Goal: Information Seeking & Learning: Learn about a topic

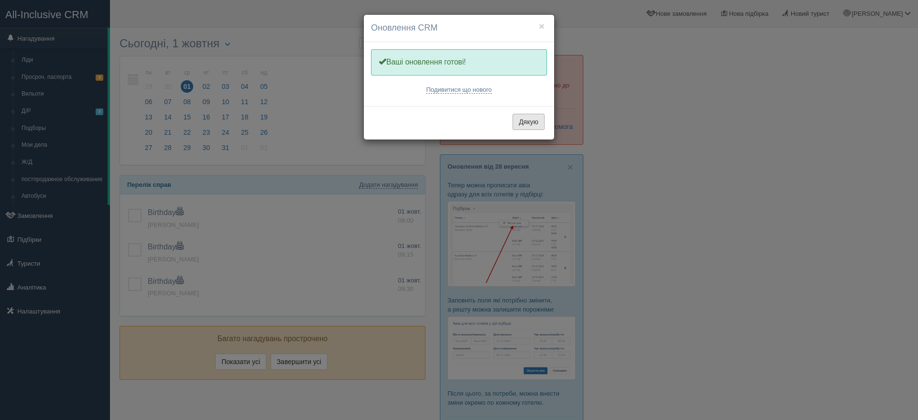
click at [527, 119] on button "Дякую" at bounding box center [528, 122] width 32 height 16
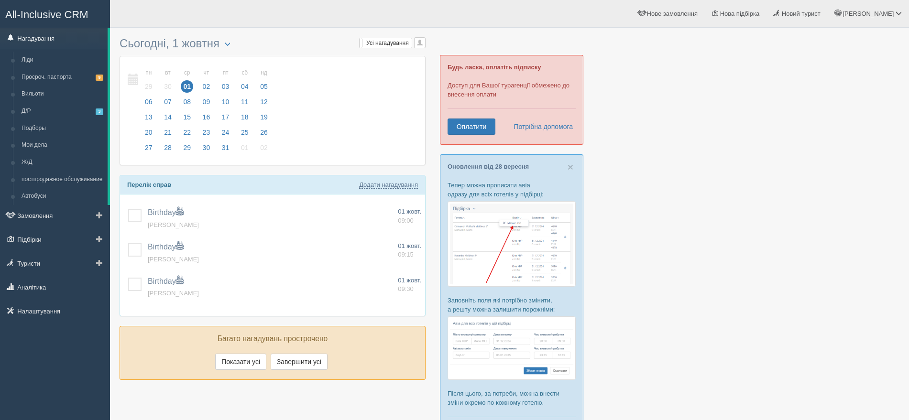
click at [54, 34] on link "Нагадування" at bounding box center [54, 38] width 108 height 21
click at [38, 57] on link "Ліди" at bounding box center [62, 60] width 90 height 17
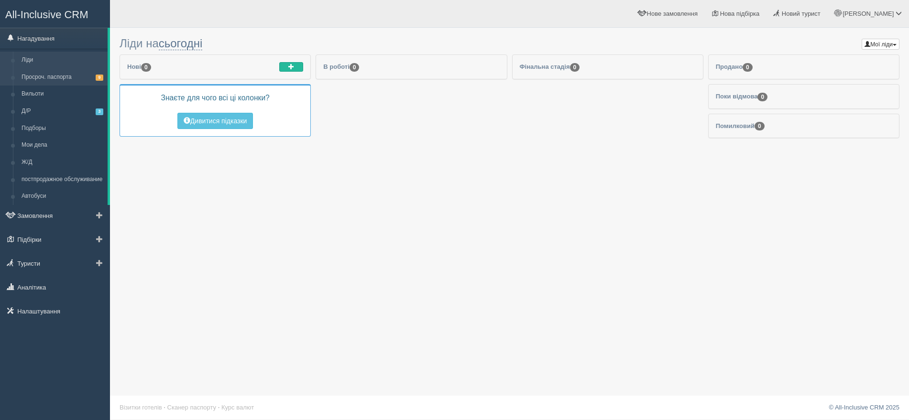
click at [55, 76] on link "Просроч. паспорта 9" at bounding box center [62, 77] width 90 height 17
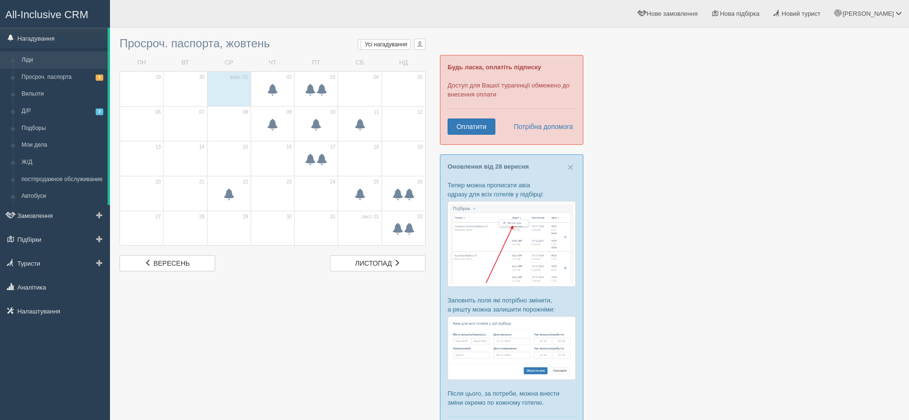
click at [41, 56] on link "Ліди" at bounding box center [62, 60] width 90 height 17
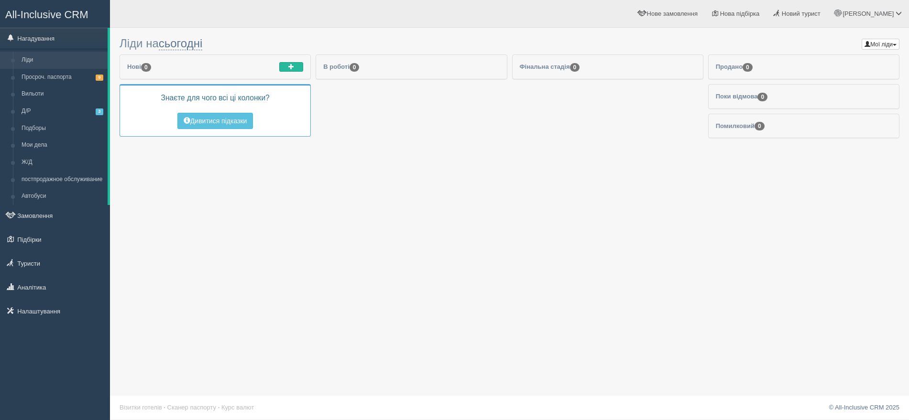
click at [206, 172] on div "Мої ліди Мої ліди Анастасія Боровик Ліди на сьогодні Сьогодні" at bounding box center [509, 210] width 799 height 420
click at [50, 74] on link "Просроч. паспорта 9" at bounding box center [62, 77] width 90 height 17
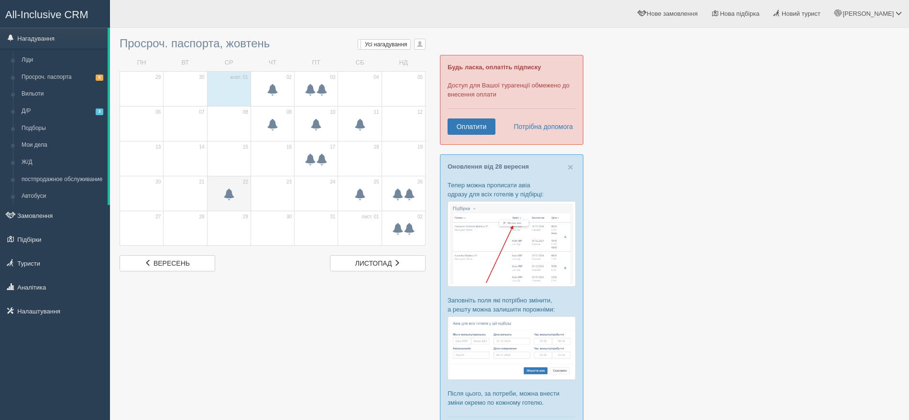
click at [229, 193] on span at bounding box center [228, 193] width 11 height 11
click at [401, 190] on span at bounding box center [397, 193] width 11 height 11
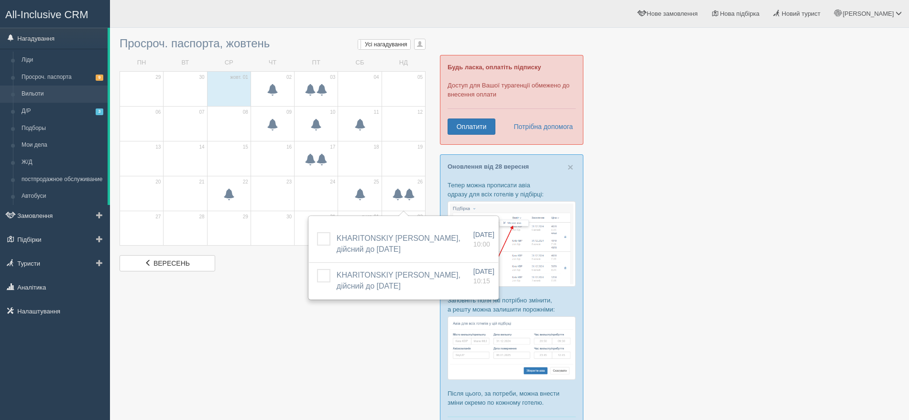
click at [41, 89] on link "Вильоти" at bounding box center [62, 94] width 90 height 17
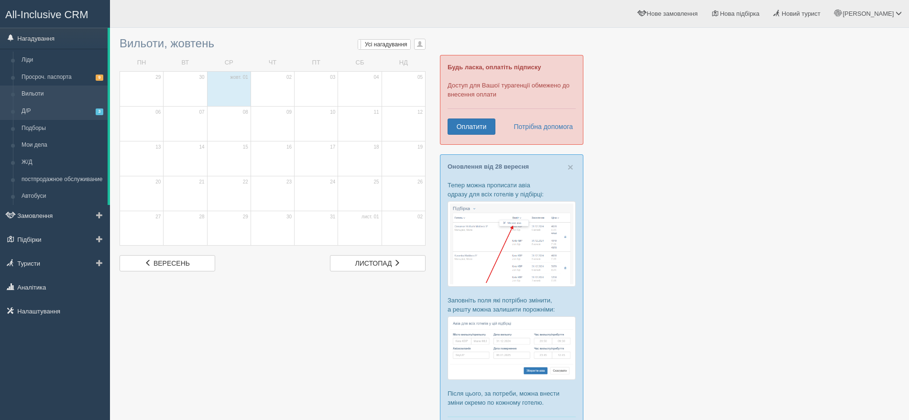
click at [46, 106] on link "Д/Р 3" at bounding box center [62, 111] width 90 height 17
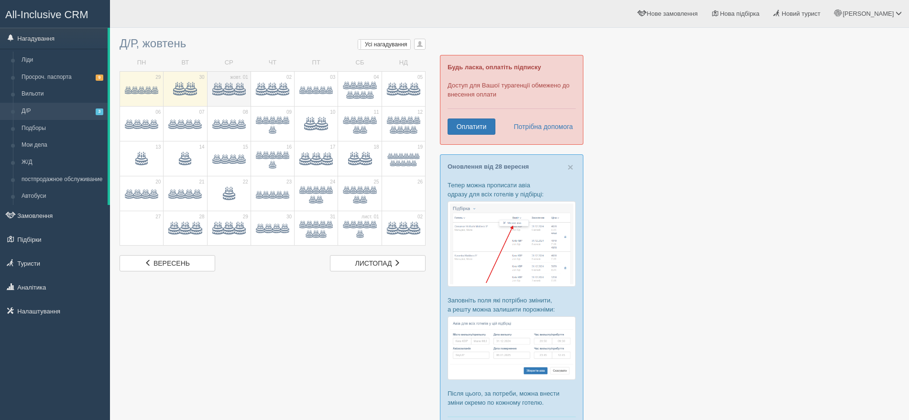
click at [235, 87] on span at bounding box center [239, 89] width 11 height 11
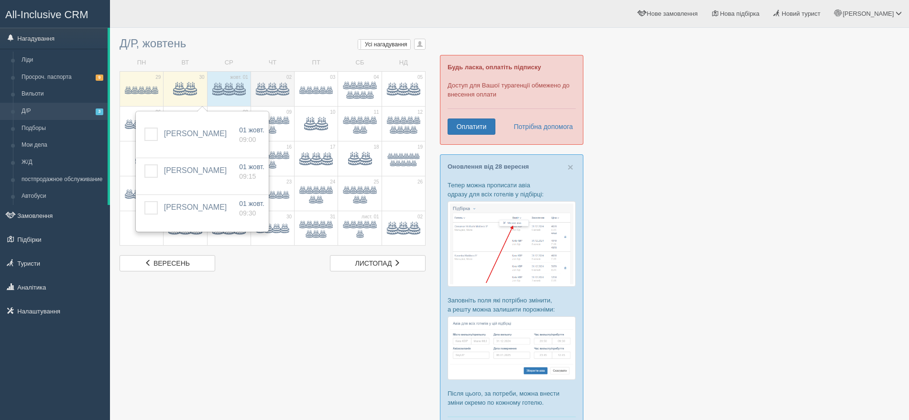
click at [274, 86] on span at bounding box center [272, 89] width 11 height 11
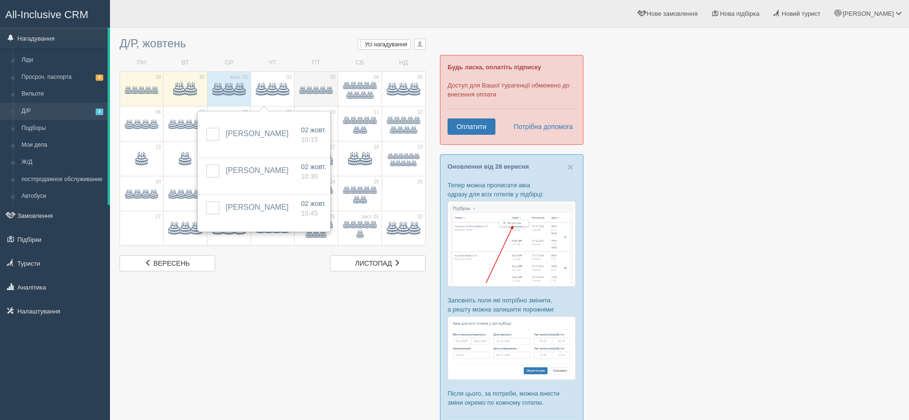
click at [327, 92] on span at bounding box center [329, 90] width 7 height 7
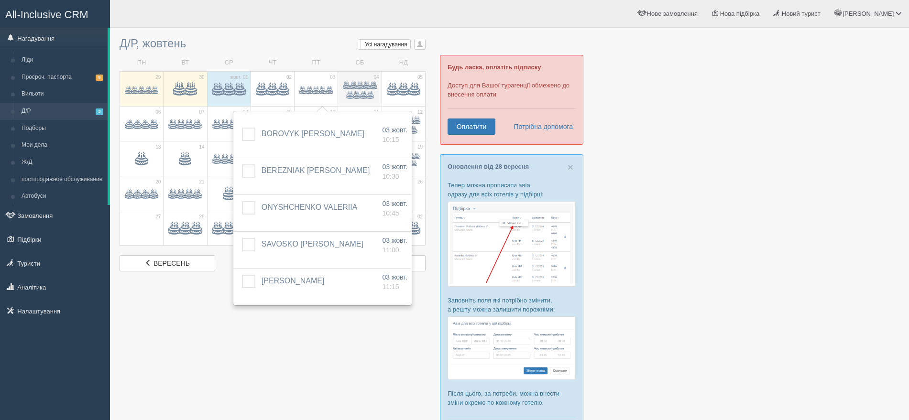
click at [369, 92] on span at bounding box center [370, 95] width 7 height 7
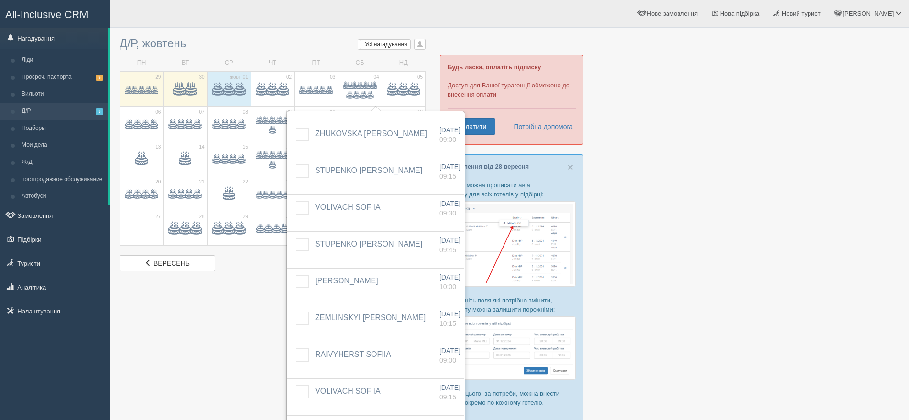
click at [207, 325] on div at bounding box center [509, 243] width 780 height 421
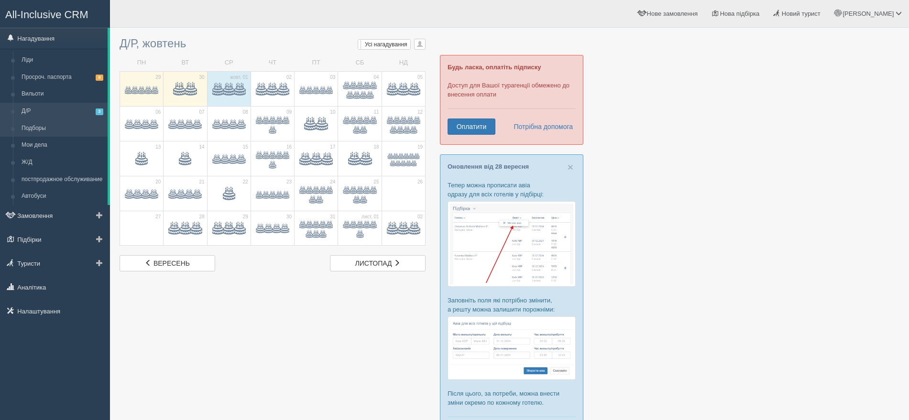
click at [48, 127] on link "Подборы" at bounding box center [62, 128] width 90 height 17
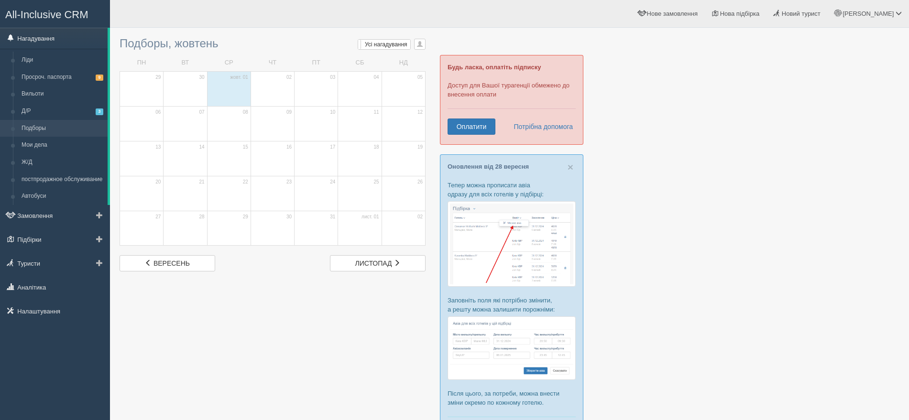
click at [45, 38] on link "Нагадування" at bounding box center [54, 38] width 108 height 21
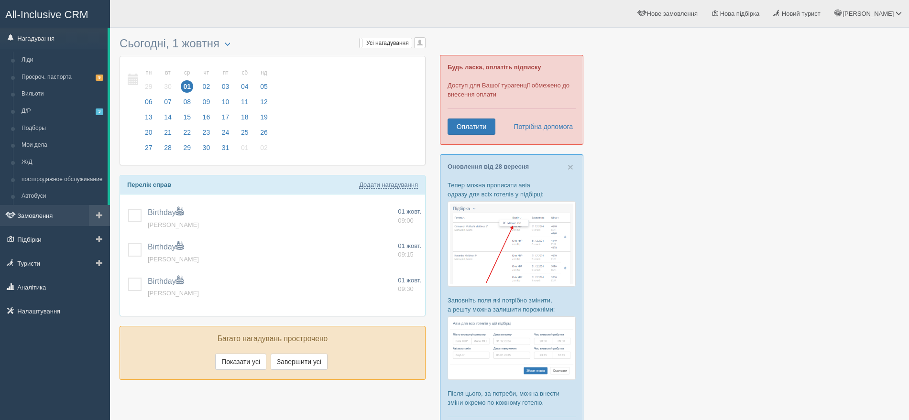
click at [63, 215] on link "Замовлення" at bounding box center [55, 215] width 110 height 21
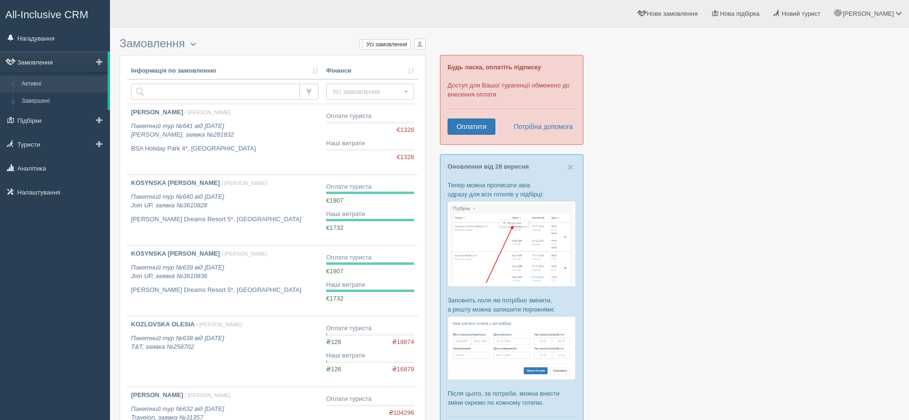
click at [48, 55] on link "Замовлення" at bounding box center [54, 62] width 108 height 21
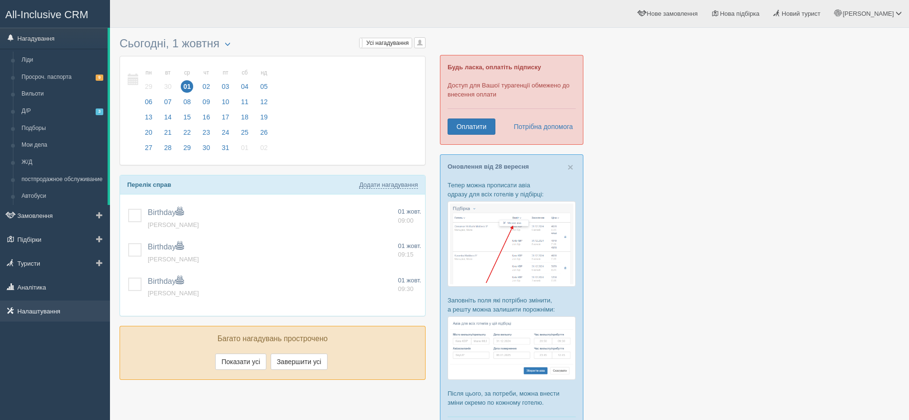
click at [55, 312] on link "Налаштування" at bounding box center [55, 311] width 110 height 21
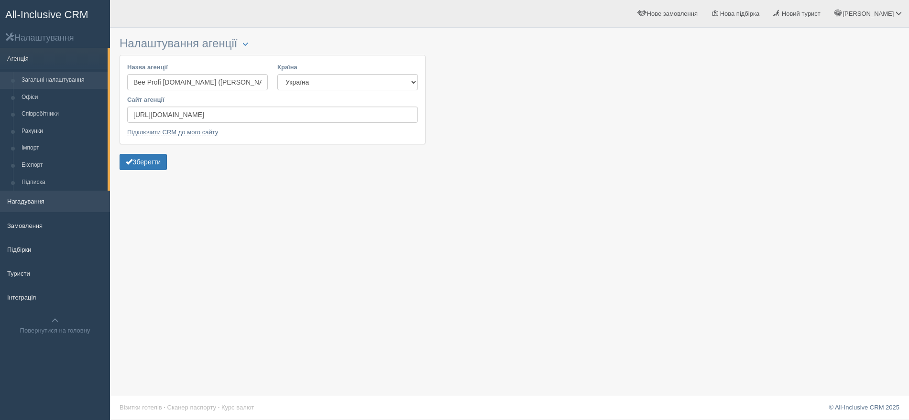
click at [44, 200] on link "Нагадування" at bounding box center [55, 201] width 110 height 21
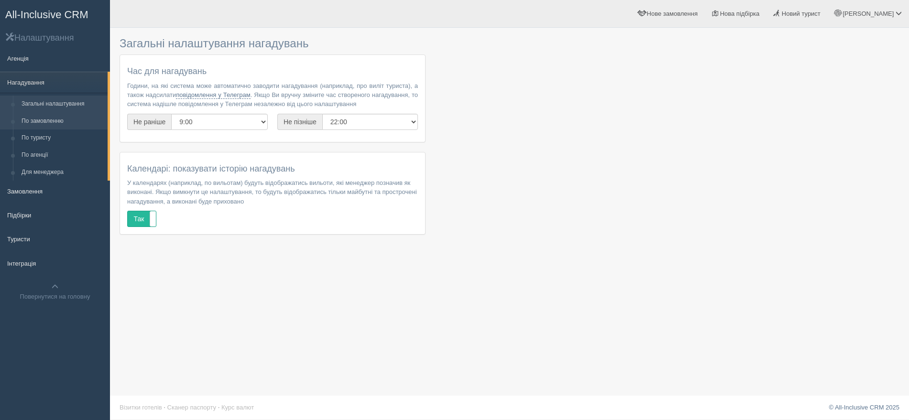
click at [61, 117] on link "По замовленню" at bounding box center [62, 121] width 90 height 17
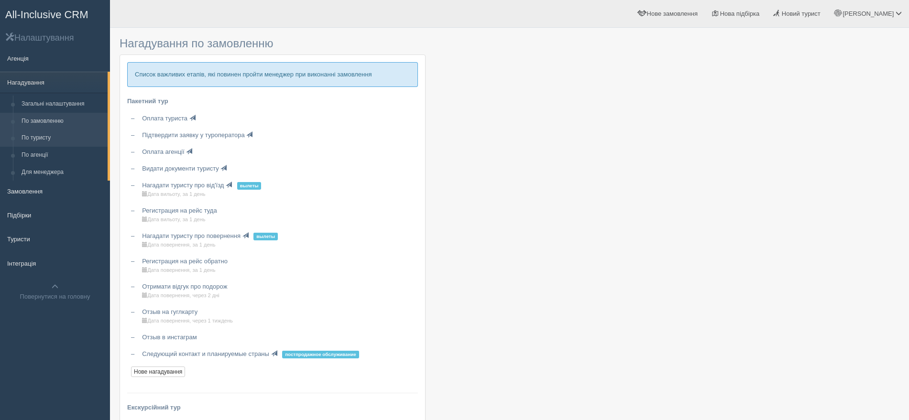
click at [44, 134] on link "По туристу" at bounding box center [62, 138] width 90 height 17
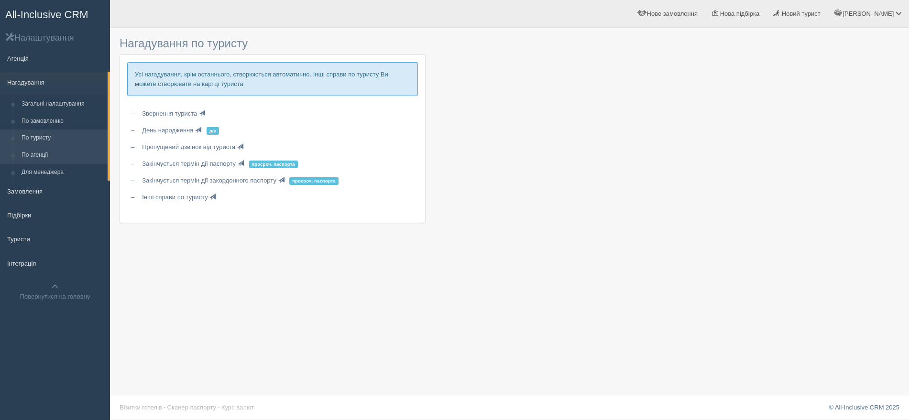
click at [31, 148] on link "По агенції" at bounding box center [62, 155] width 90 height 17
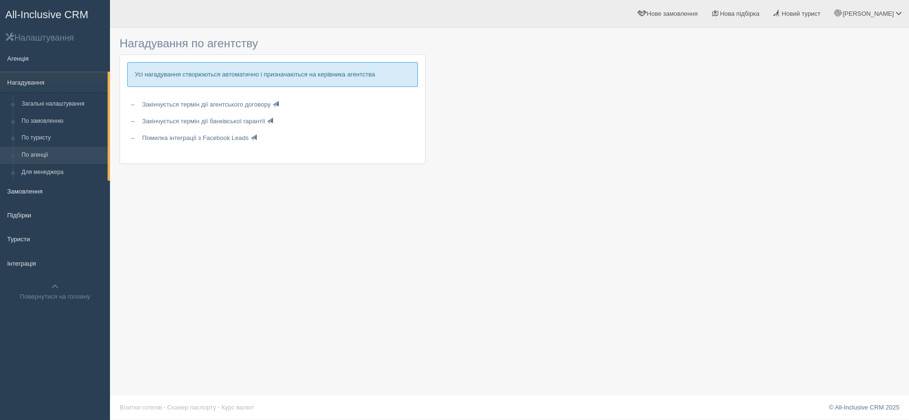
click at [43, 10] on span "All-Inclusive CRM" at bounding box center [46, 15] width 83 height 12
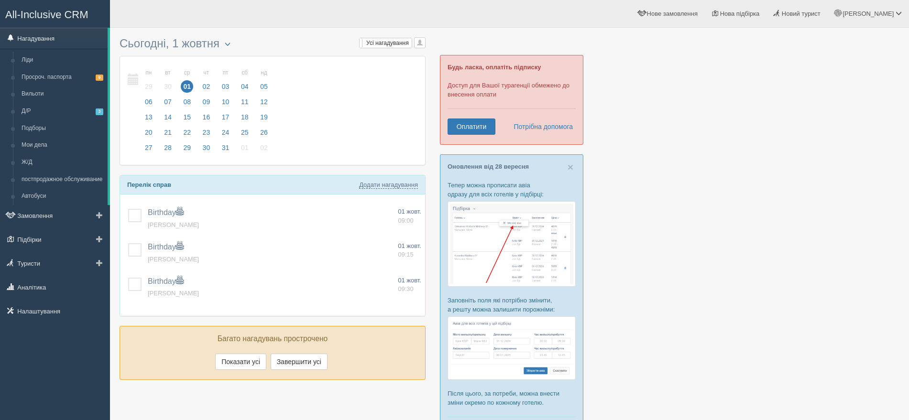
click at [52, 34] on link "Нагадування" at bounding box center [54, 38] width 108 height 21
click at [44, 210] on link "Замовлення" at bounding box center [55, 215] width 110 height 21
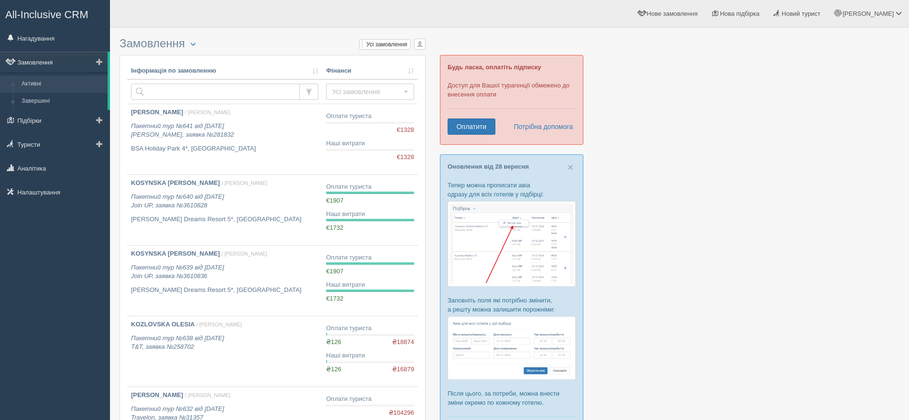
click at [56, 56] on link "Замовлення" at bounding box center [54, 62] width 108 height 21
click at [47, 144] on link "Туристи" at bounding box center [55, 144] width 110 height 21
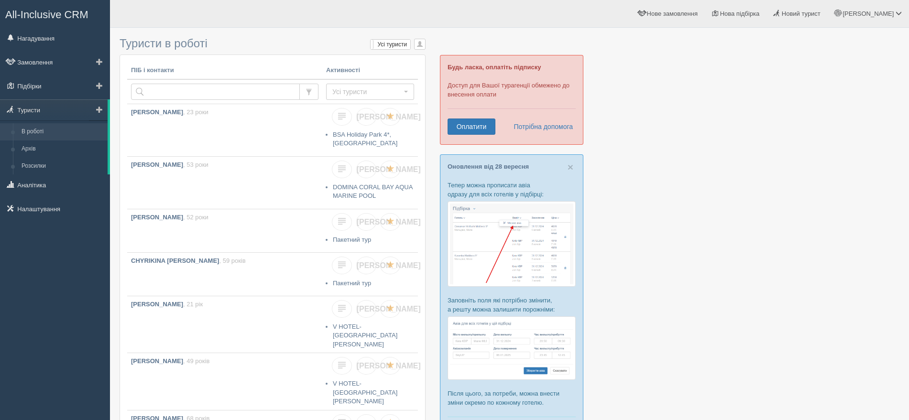
click at [48, 127] on link "В роботі" at bounding box center [62, 131] width 90 height 17
click at [40, 167] on link "Розсилки" at bounding box center [62, 166] width 90 height 17
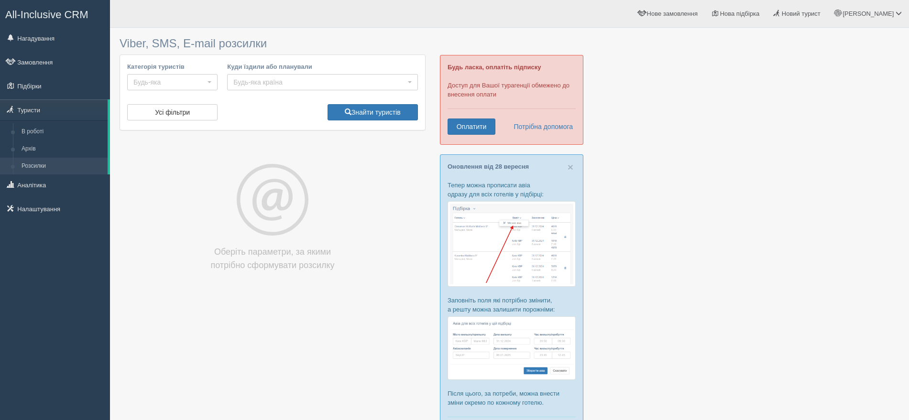
select select
click at [210, 81] on span "button" at bounding box center [209, 82] width 4 height 2
click at [265, 77] on span "Будь-яка країна" at bounding box center [319, 82] width 172 height 10
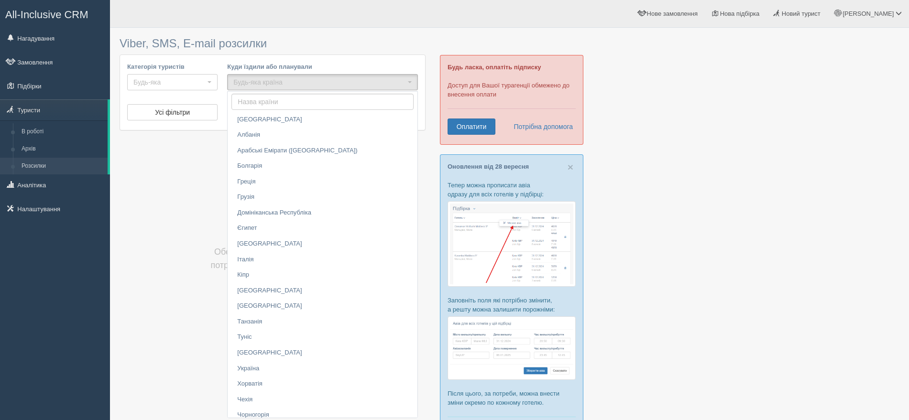
click at [191, 154] on div "Viber, SMS, E-mail розсилки Категорія туристів Будь-яка Ukraine архів VIP гаряч…" at bounding box center [272, 164] width 306 height 263
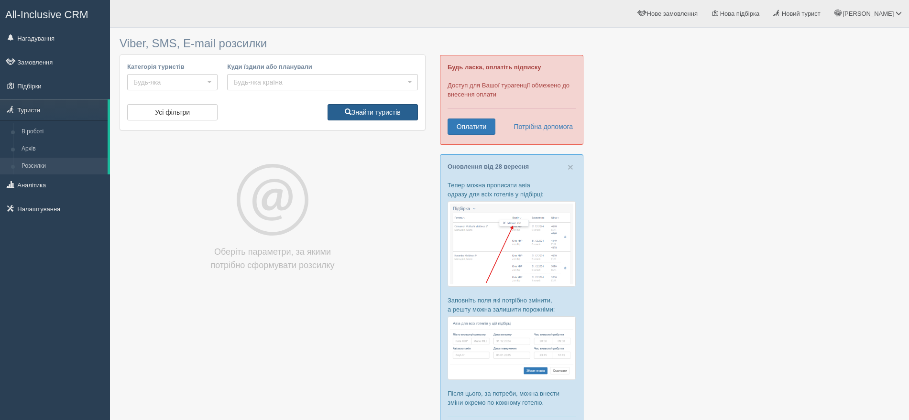
click at [384, 114] on button "Знайти туристів" at bounding box center [372, 112] width 90 height 16
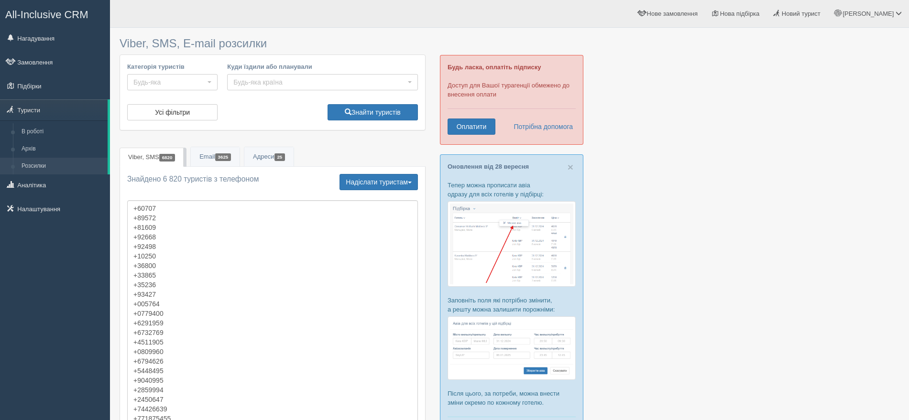
select select
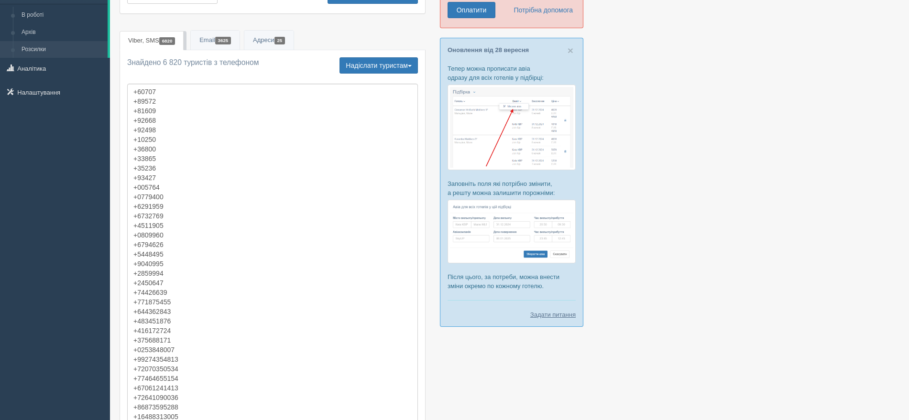
scroll to position [119, 0]
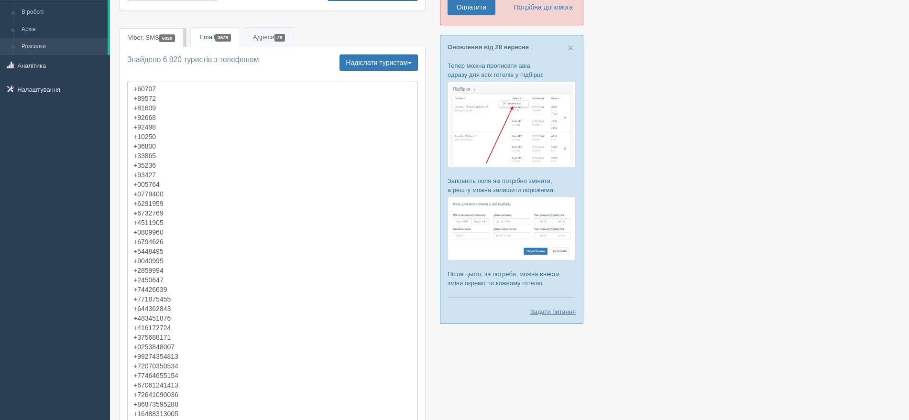
click at [217, 35] on link "Email 3625" at bounding box center [215, 38] width 49 height 20
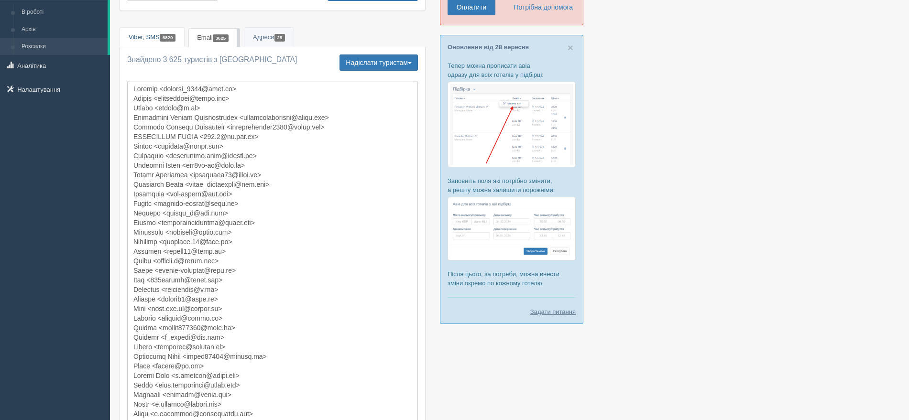
click at [149, 35] on link "Viber, SMS 6820" at bounding box center [152, 38] width 64 height 20
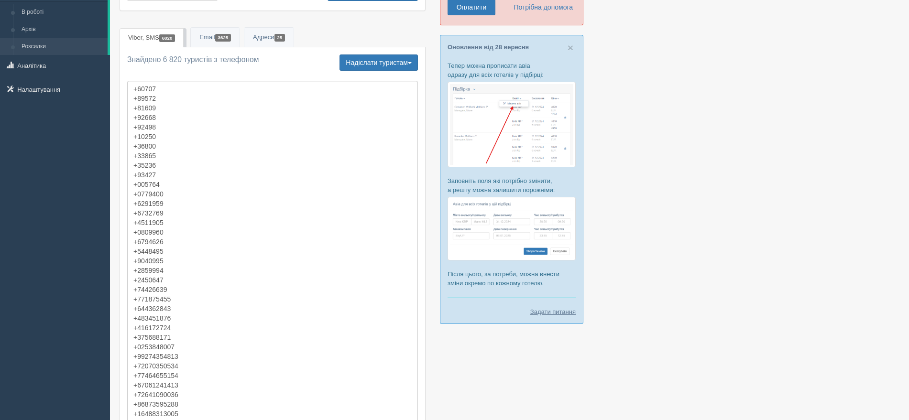
scroll to position [0, 0]
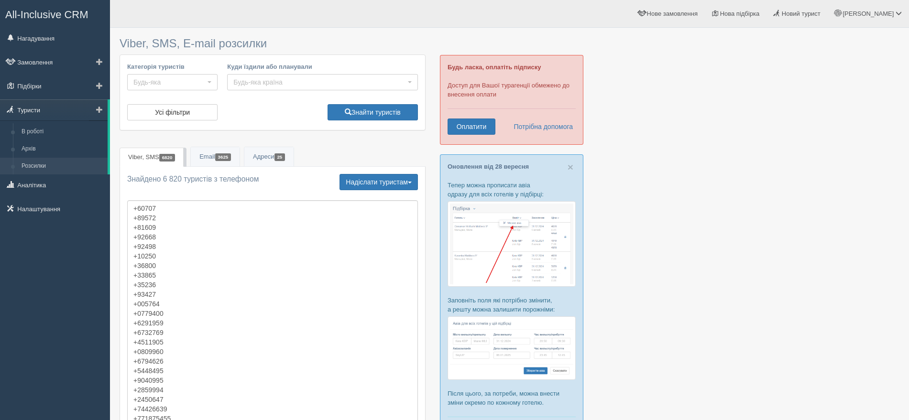
click at [53, 104] on link "Туристи" at bounding box center [54, 109] width 108 height 21
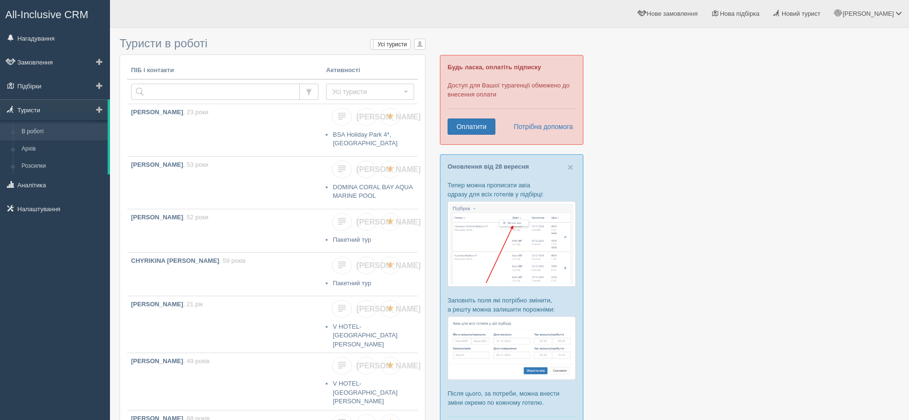
click at [63, 104] on link "Туристи" at bounding box center [54, 109] width 108 height 21
click at [61, 107] on link "Туристи" at bounding box center [54, 109] width 108 height 21
click at [37, 108] on link "Туристи" at bounding box center [54, 109] width 108 height 21
click at [45, 108] on link "Туристи" at bounding box center [54, 109] width 108 height 21
click at [43, 184] on link "Аналітика" at bounding box center [55, 184] width 110 height 21
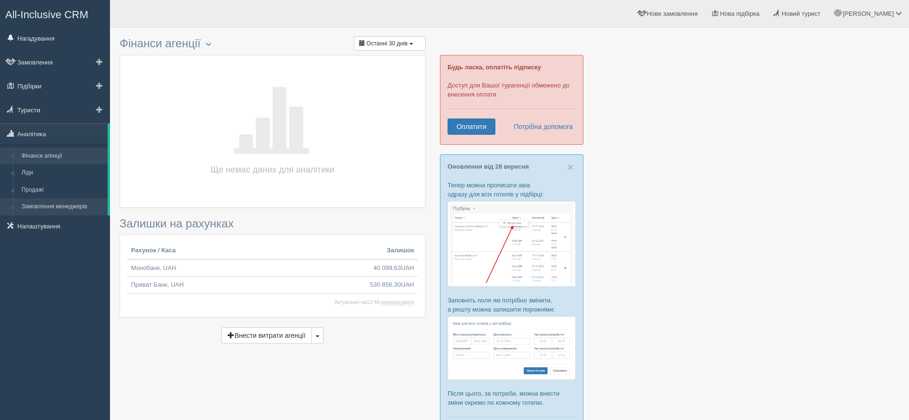
click at [59, 201] on link "Замовлення менеджерів" at bounding box center [62, 206] width 90 height 17
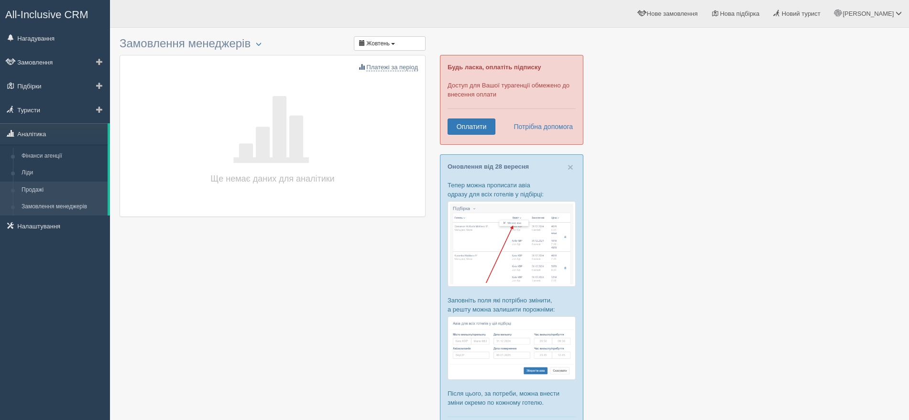
click at [36, 187] on link "Продажі" at bounding box center [62, 190] width 90 height 17
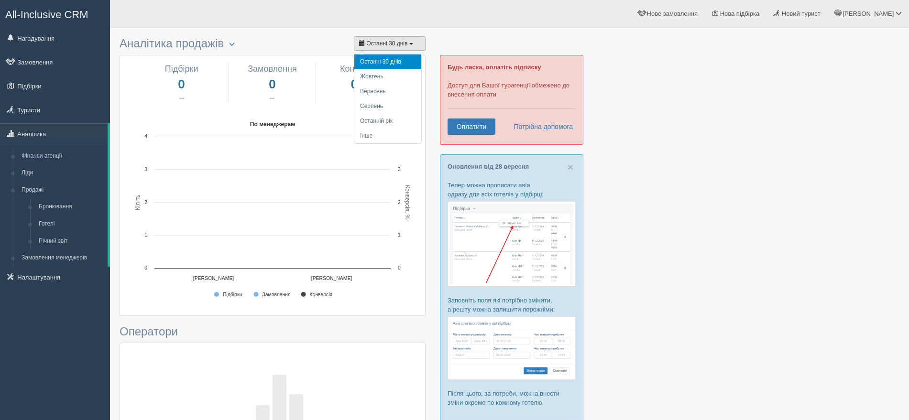
click at [417, 41] on button "Останні 30 днів" at bounding box center [390, 43] width 72 height 14
click at [370, 134] on li "Інше" at bounding box center [387, 136] width 67 height 15
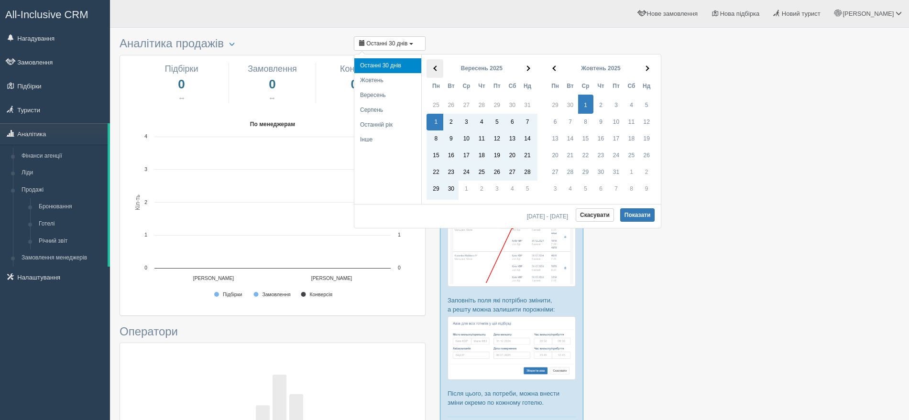
click at [438, 65] on th at bounding box center [434, 68] width 17 height 19
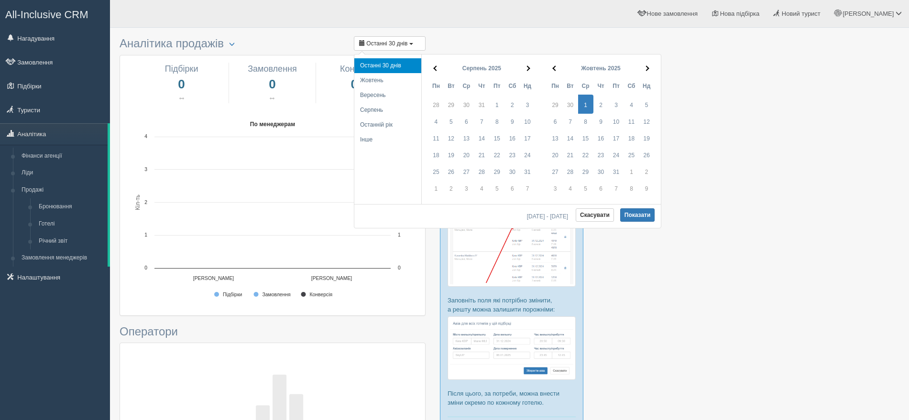
click at [438, 65] on th at bounding box center [434, 68] width 17 height 19
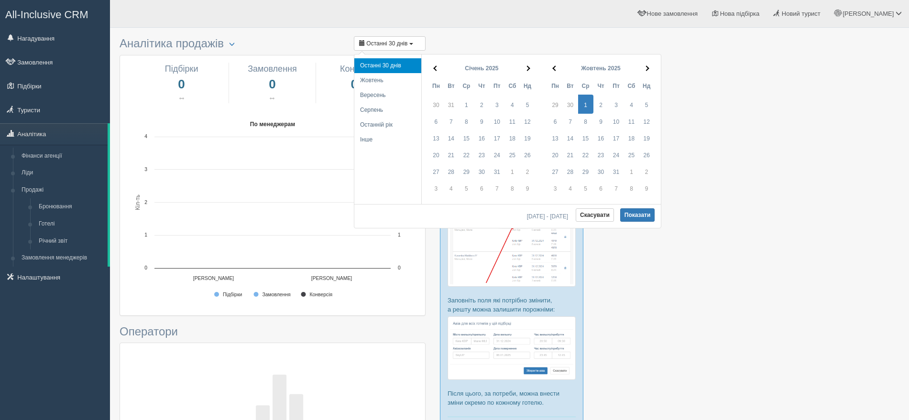
click at [438, 65] on th at bounding box center [434, 68] width 17 height 19
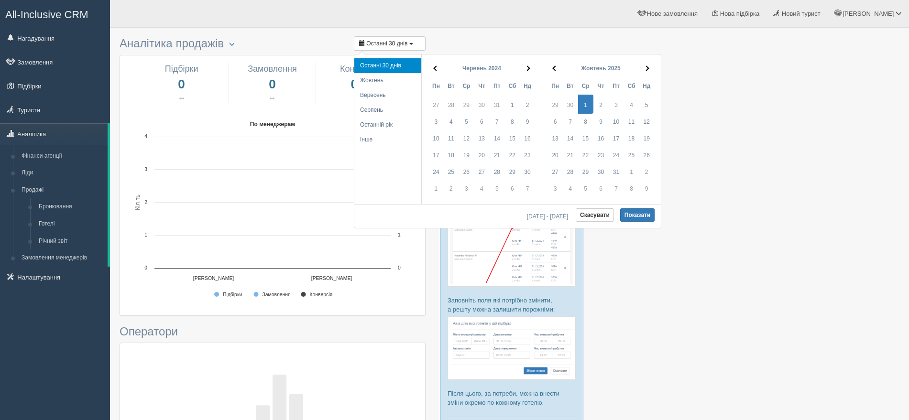
click at [438, 65] on th at bounding box center [434, 68] width 17 height 19
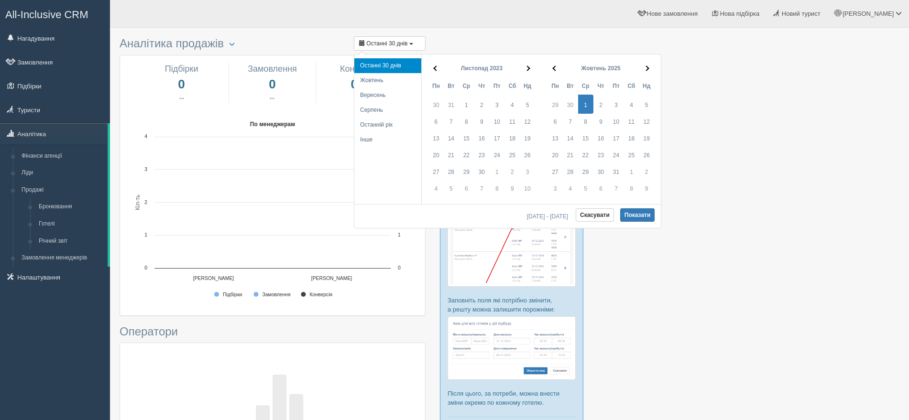
click at [438, 65] on th at bounding box center [434, 68] width 17 height 19
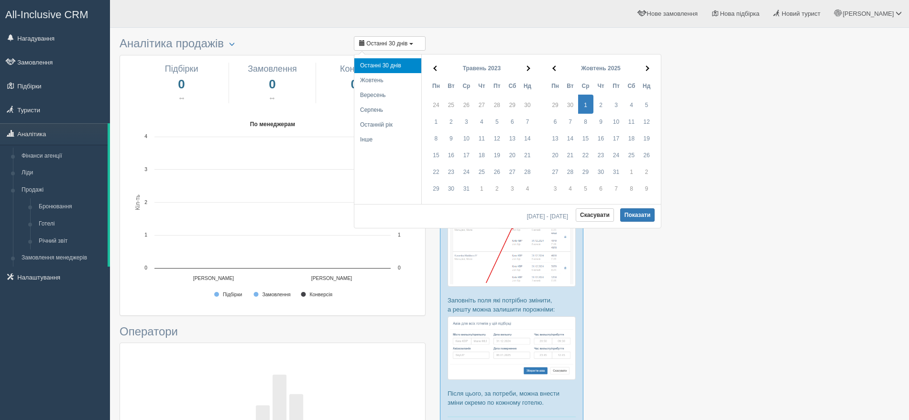
click at [438, 65] on th at bounding box center [434, 68] width 17 height 19
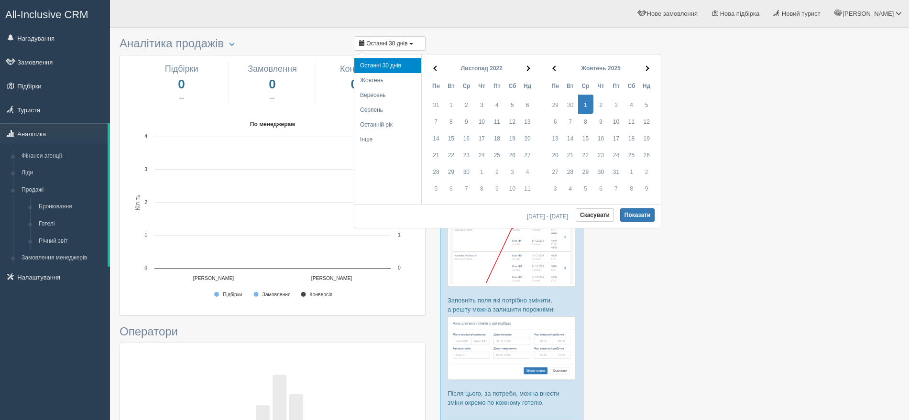
click at [438, 65] on th at bounding box center [434, 68] width 17 height 19
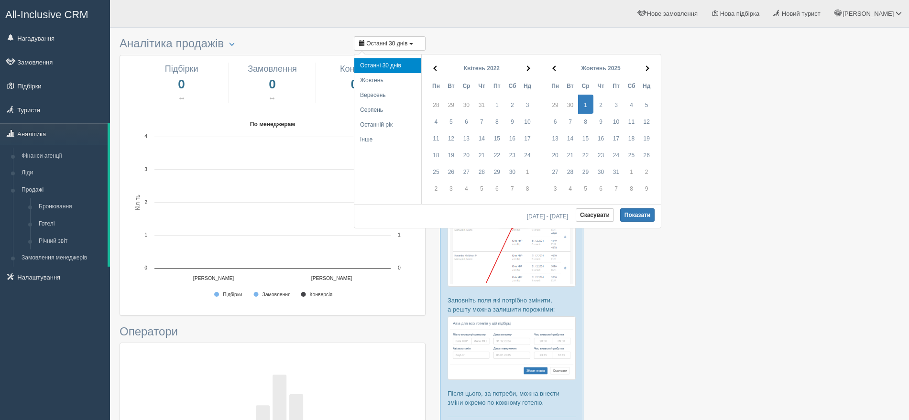
click at [438, 65] on th at bounding box center [434, 68] width 17 height 19
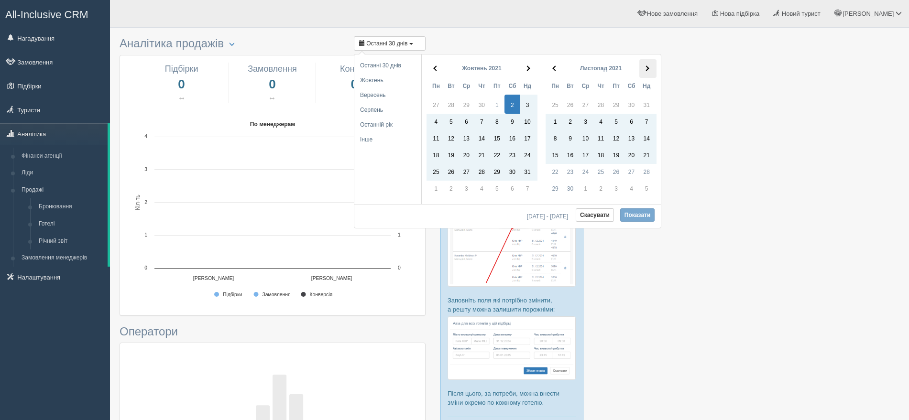
click at [646, 68] on span at bounding box center [646, 68] width 5 height 5
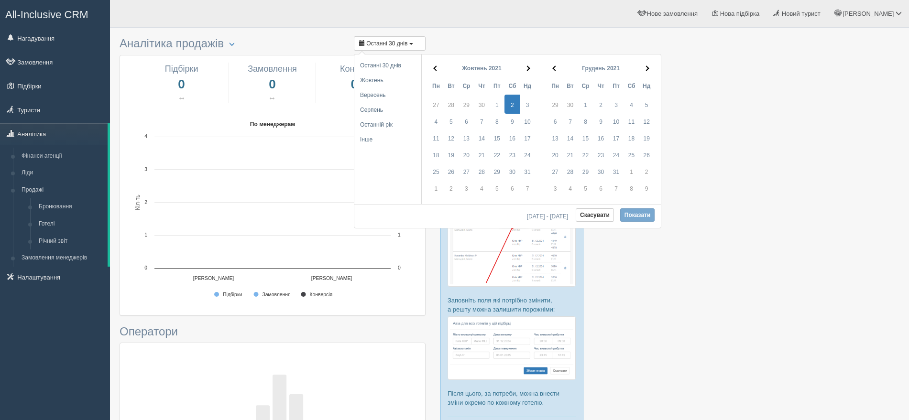
click at [646, 68] on span at bounding box center [646, 68] width 5 height 5
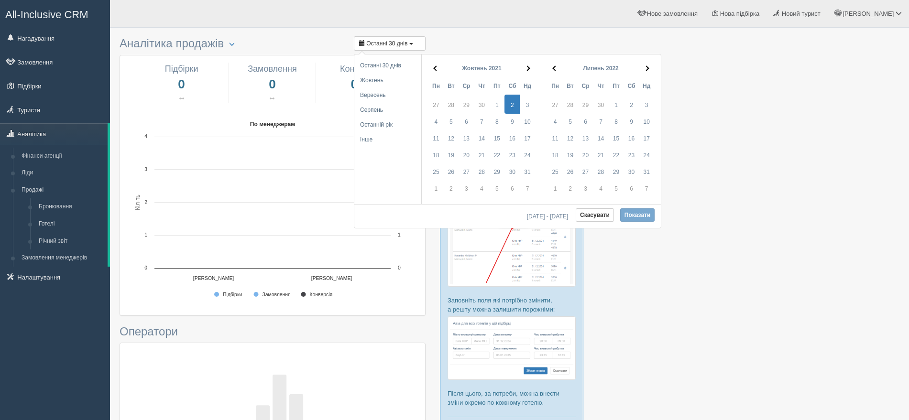
click at [646, 68] on span at bounding box center [646, 68] width 5 height 5
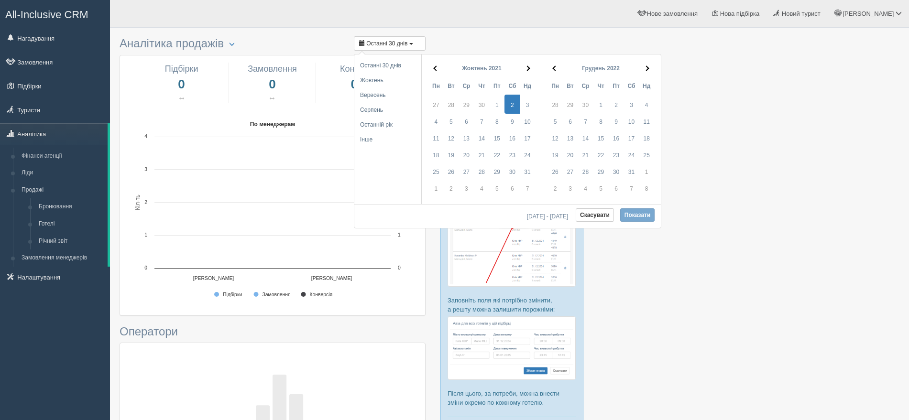
click at [646, 68] on span at bounding box center [646, 68] width 5 height 5
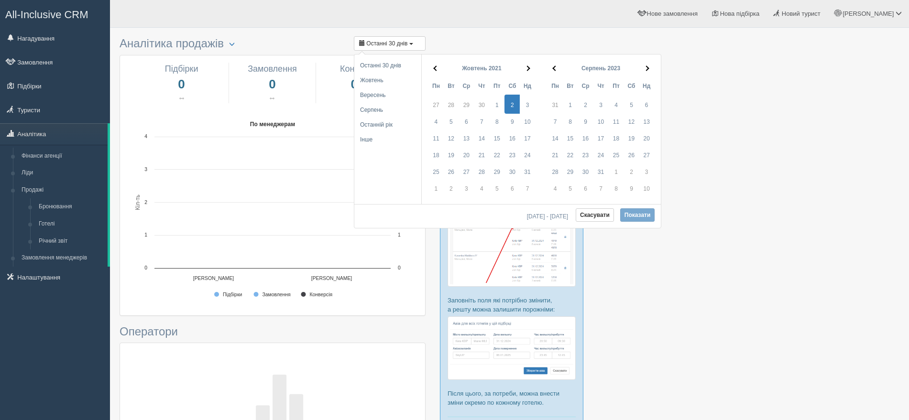
click at [646, 68] on span at bounding box center [646, 68] width 5 height 5
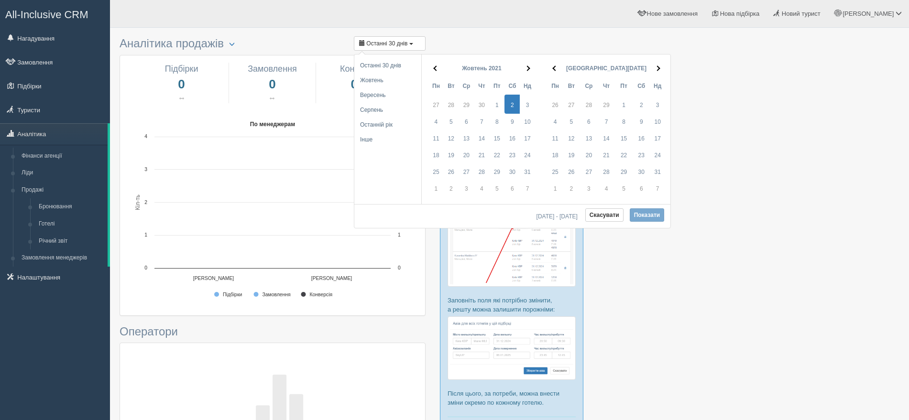
click at [655, 68] on span at bounding box center [657, 68] width 5 height 5
click at [646, 68] on span at bounding box center [646, 68] width 5 height 5
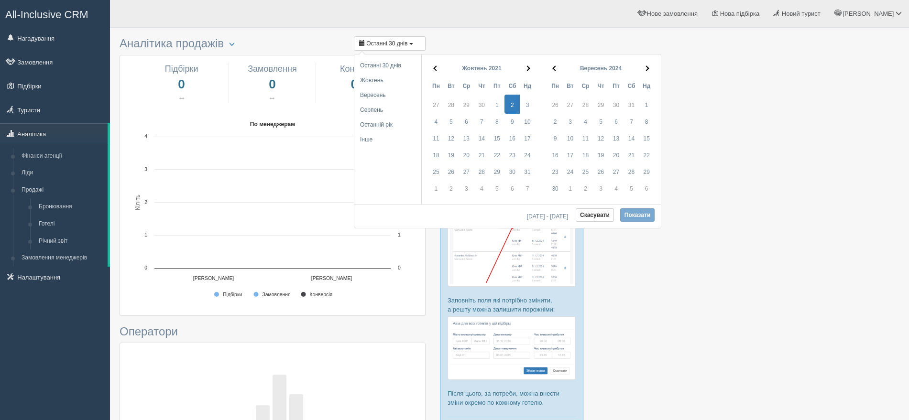
click at [646, 68] on span at bounding box center [646, 68] width 5 height 5
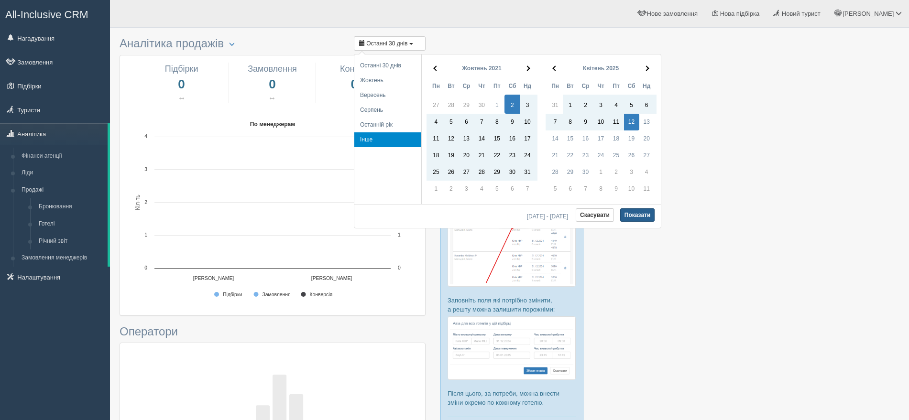
click at [637, 211] on button "Показати" at bounding box center [637, 214] width 35 height 13
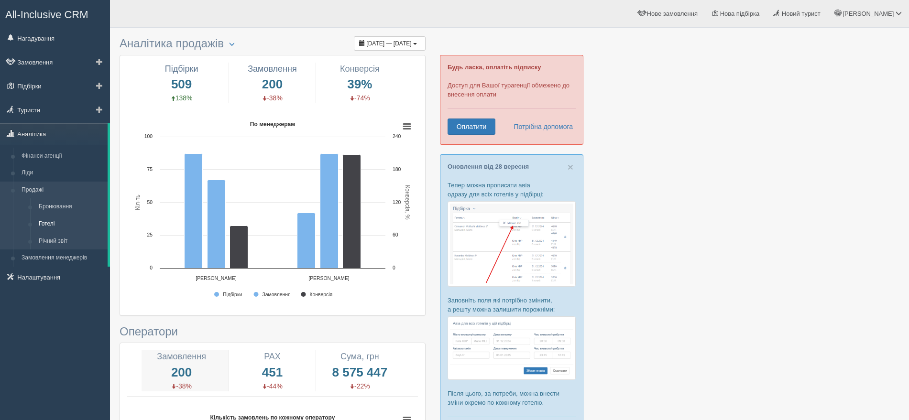
click at [54, 221] on link "Готелі" at bounding box center [70, 224] width 73 height 17
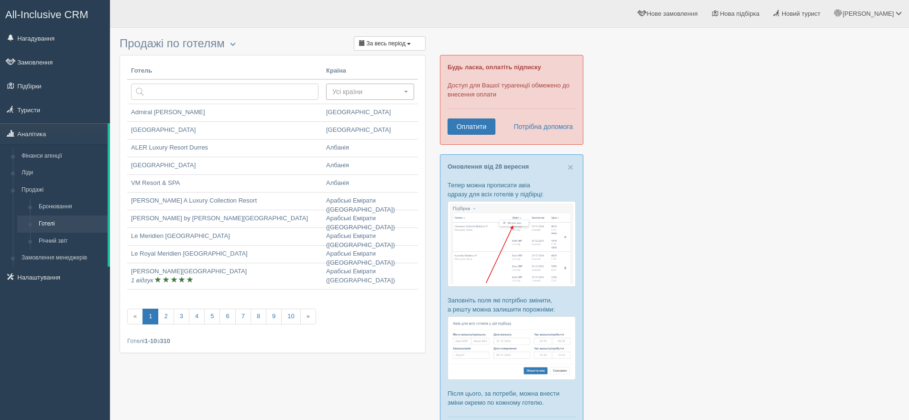
click at [348, 89] on span "Усі країни" at bounding box center [366, 92] width 69 height 10
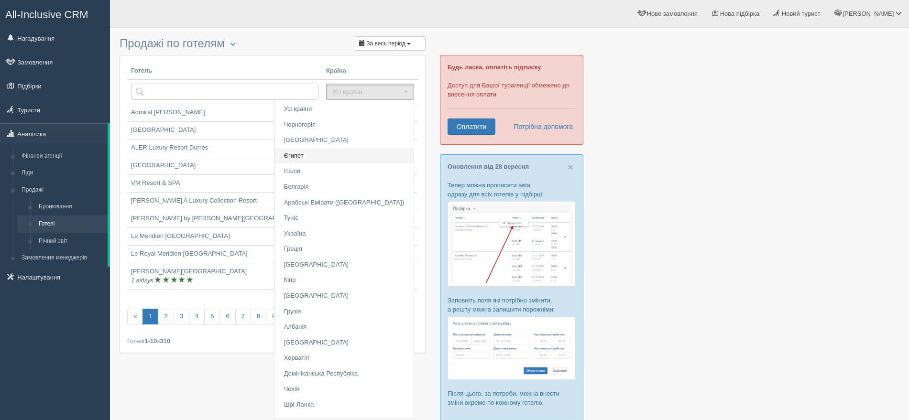
click at [339, 151] on link "Єгипет" at bounding box center [343, 156] width 139 height 16
select select "275"
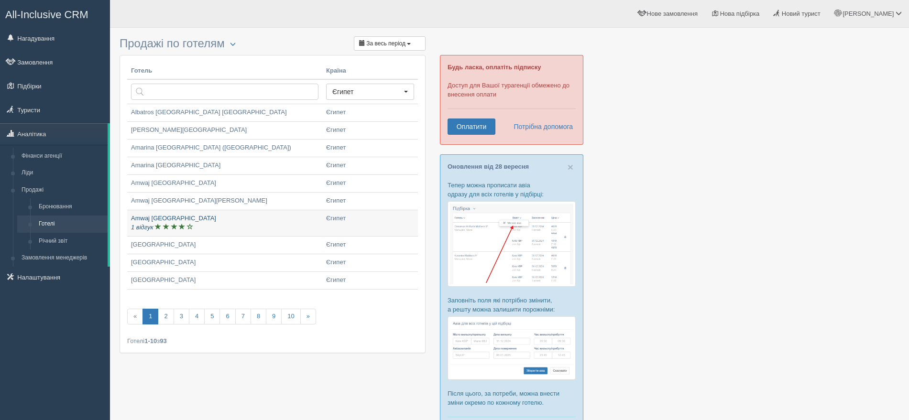
scroll to position [60, 0]
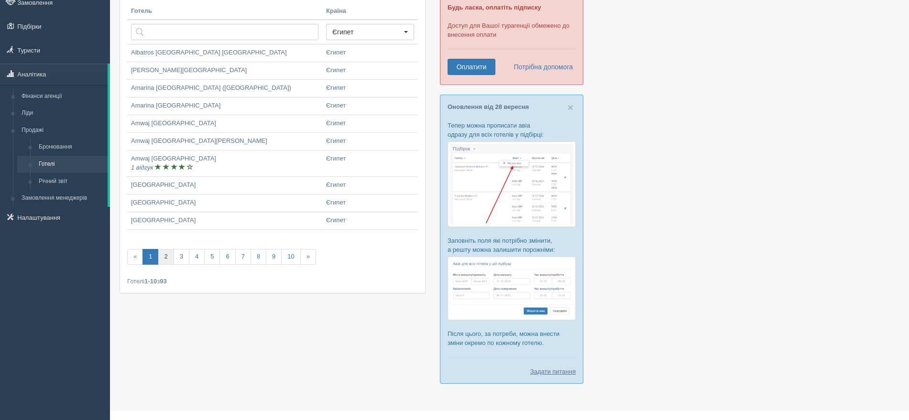
click at [169, 260] on link "2" at bounding box center [166, 257] width 16 height 16
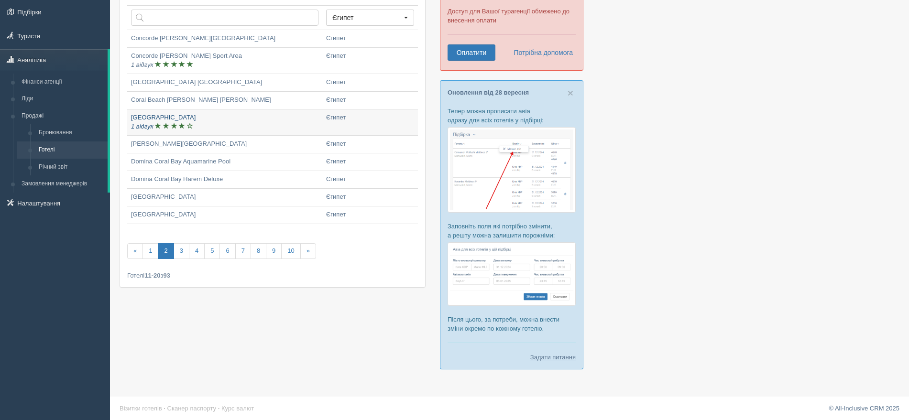
scroll to position [76, 0]
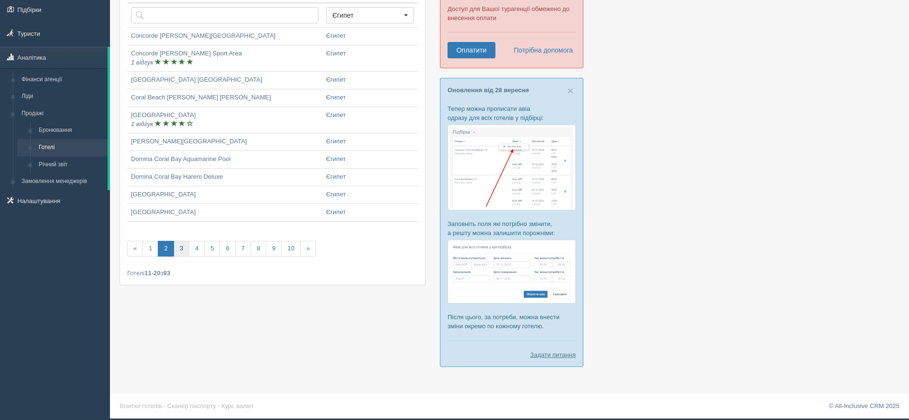
click at [185, 249] on link "3" at bounding box center [181, 249] width 16 height 16
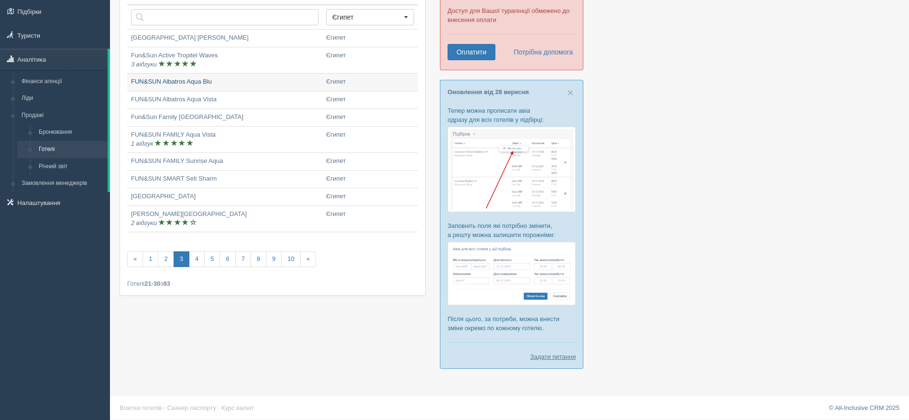
scroll to position [76, 0]
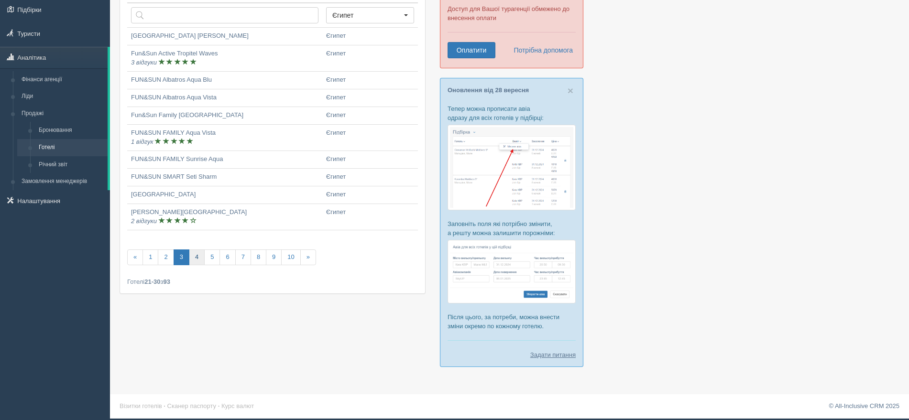
click at [199, 257] on link "4" at bounding box center [197, 257] width 16 height 16
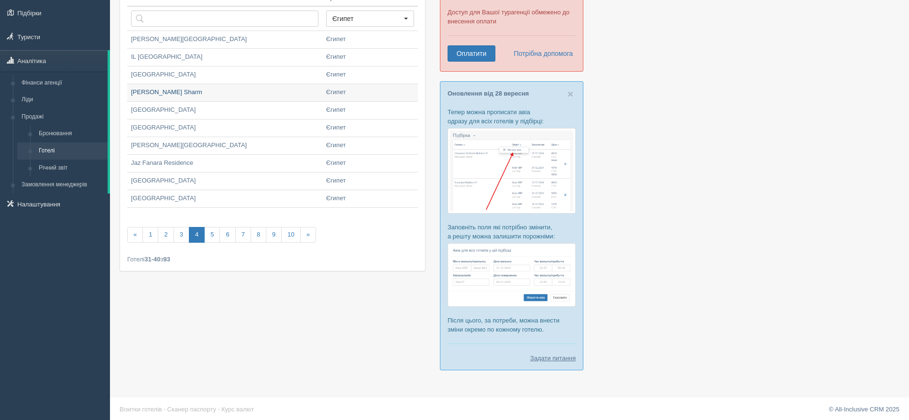
scroll to position [76, 0]
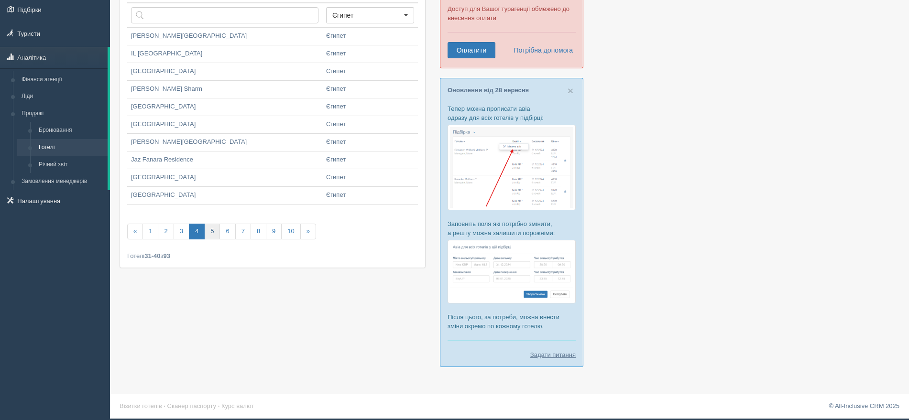
click at [215, 235] on link "5" at bounding box center [212, 232] width 16 height 16
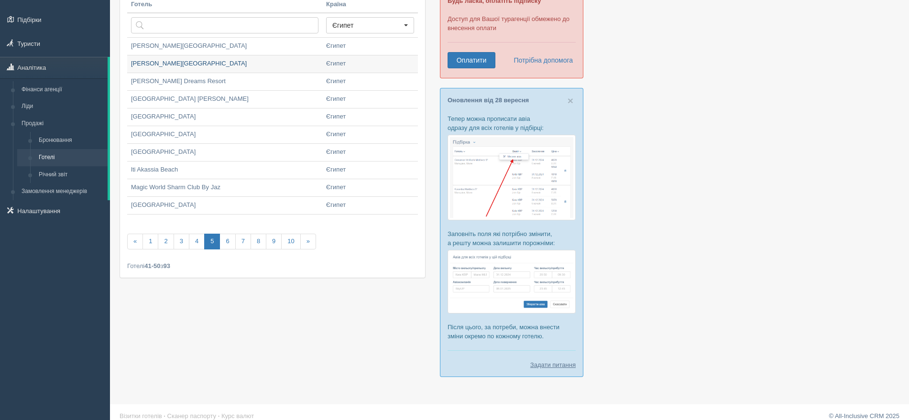
scroll to position [76, 0]
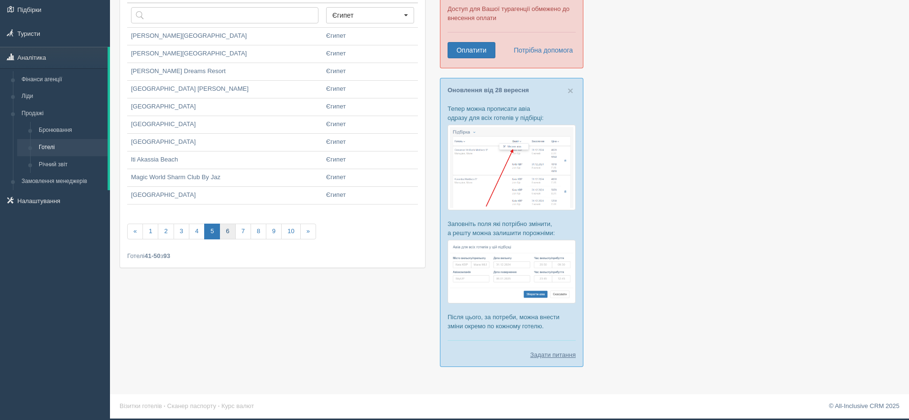
click at [230, 230] on link "6" at bounding box center [227, 232] width 16 height 16
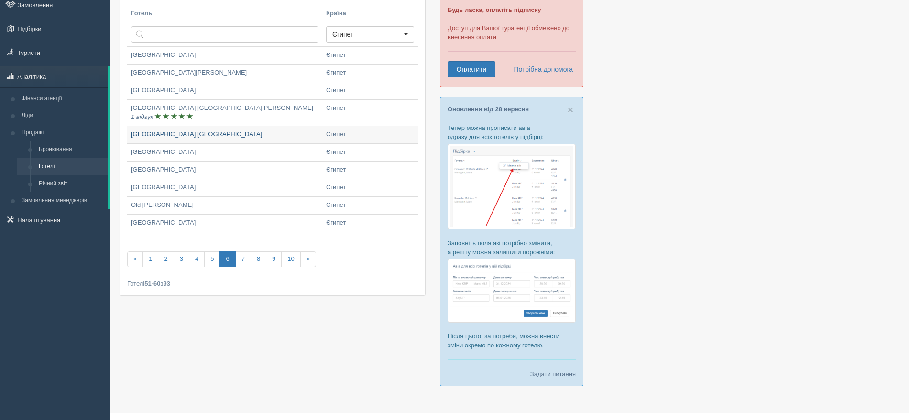
scroll to position [76, 0]
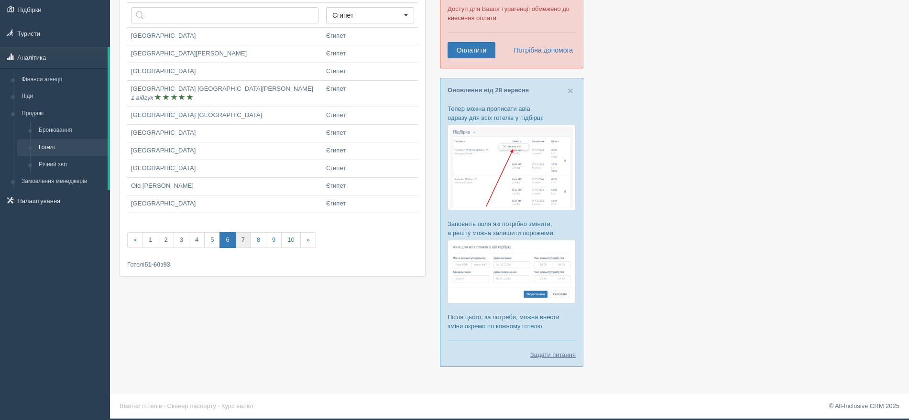
click at [248, 239] on link "7" at bounding box center [243, 240] width 16 height 16
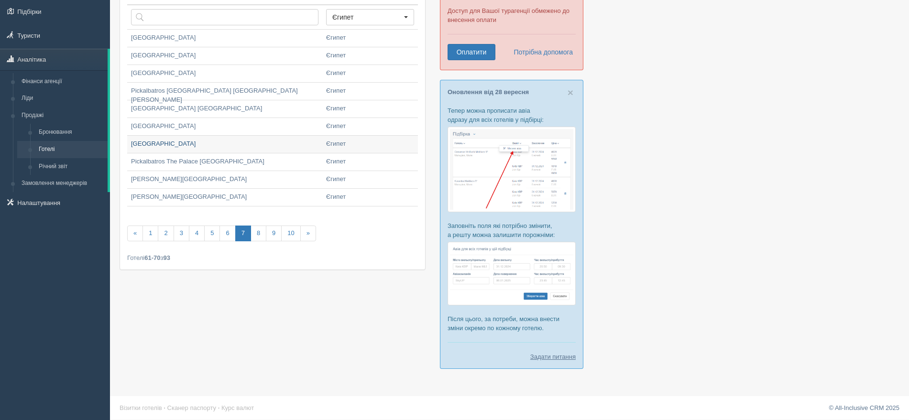
scroll to position [76, 0]
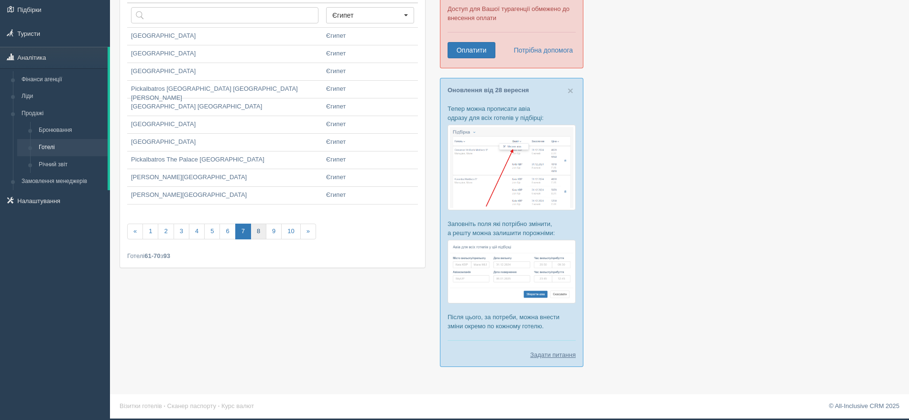
click at [263, 230] on link "8" at bounding box center [258, 232] width 16 height 16
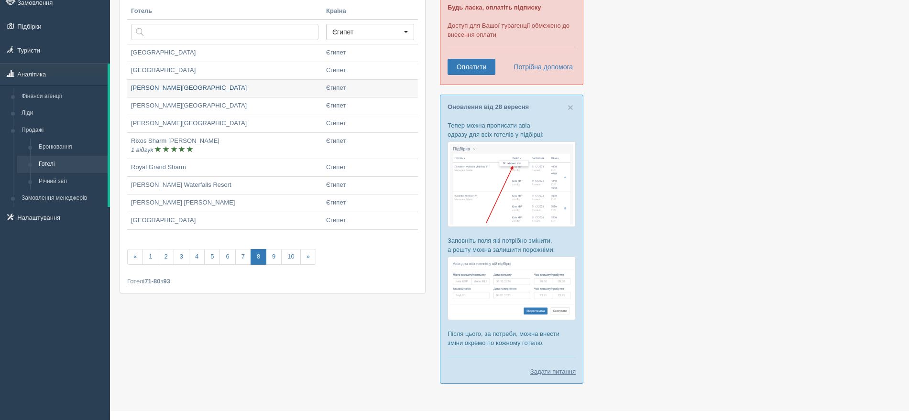
scroll to position [76, 0]
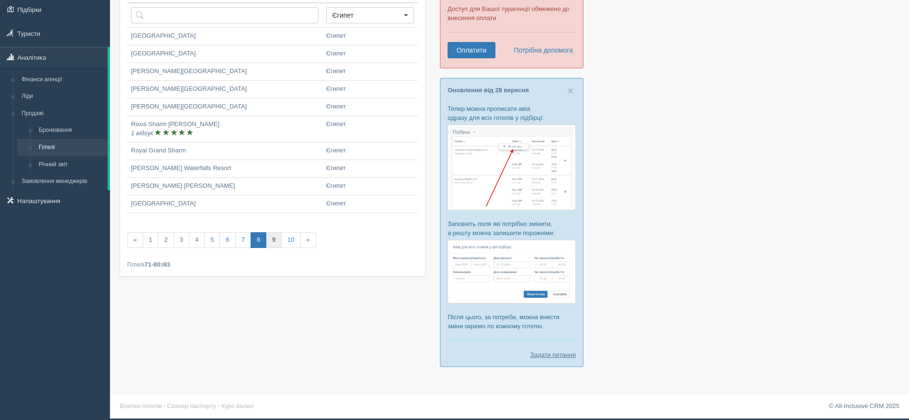
click at [273, 241] on link "9" at bounding box center [274, 240] width 16 height 16
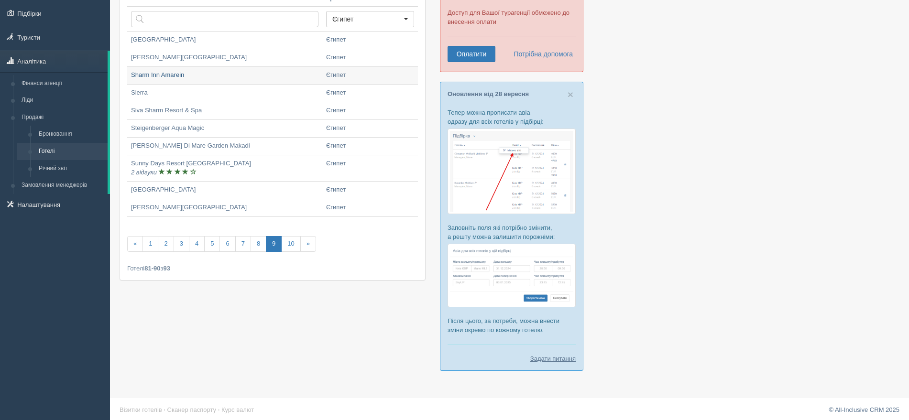
scroll to position [76, 0]
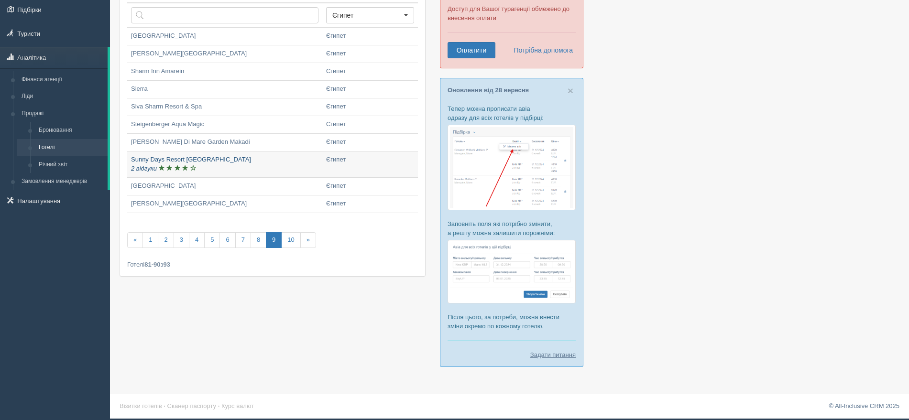
click at [193, 161] on link "Sunny Days Resort Spa & Aqua Park 2 відгуки" at bounding box center [224, 165] width 195 height 26
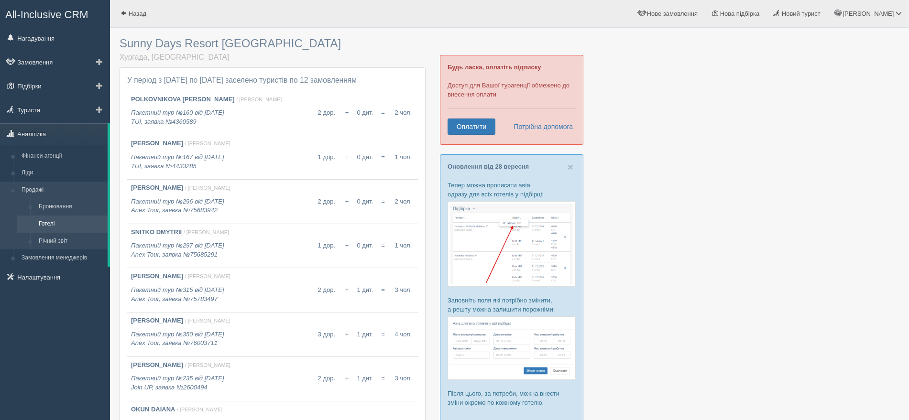
click at [52, 219] on link "Готелі" at bounding box center [70, 224] width 73 height 17
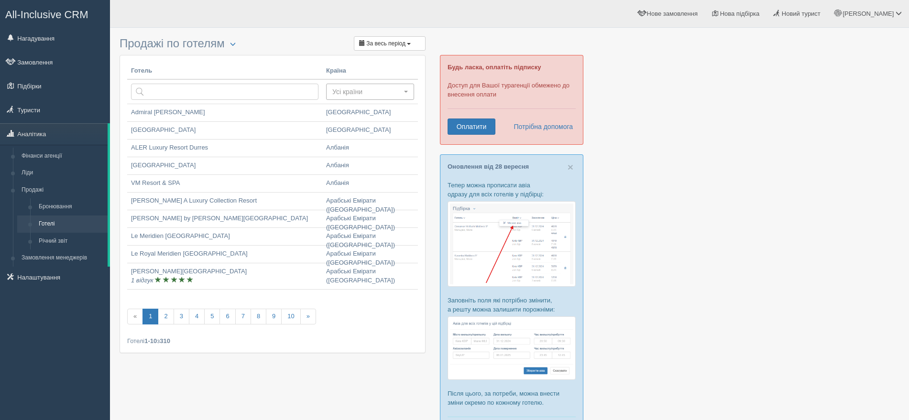
click at [354, 90] on button "Усі країни" at bounding box center [370, 92] width 88 height 16
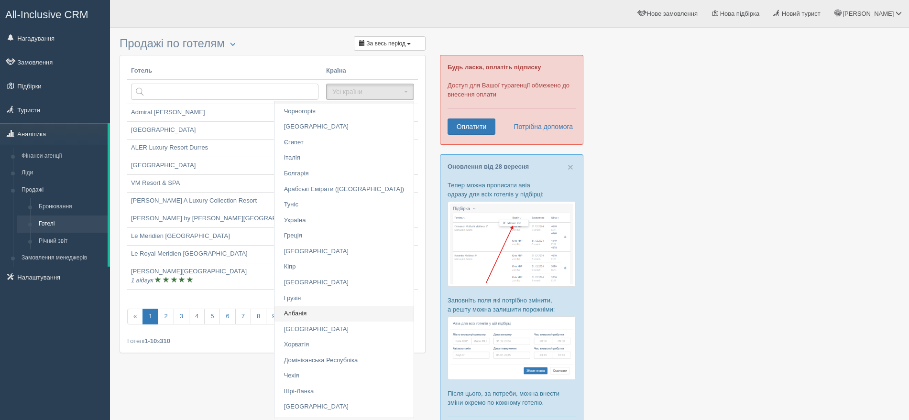
scroll to position [26, 0]
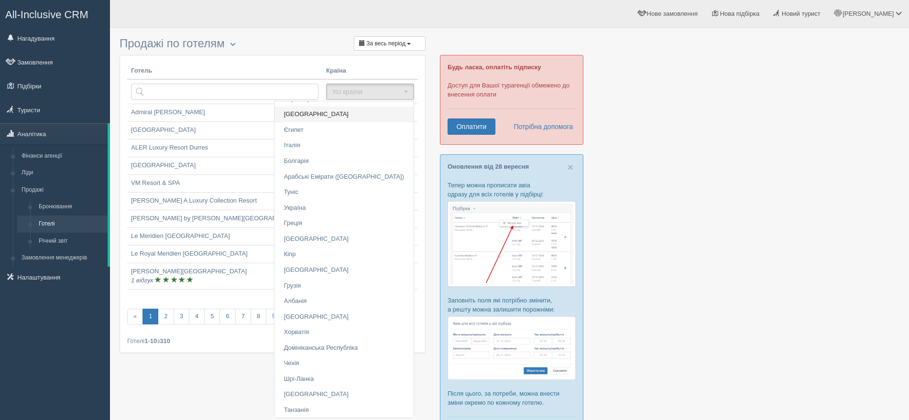
click at [365, 107] on link "Туреччина" at bounding box center [343, 115] width 139 height 16
select select "366"
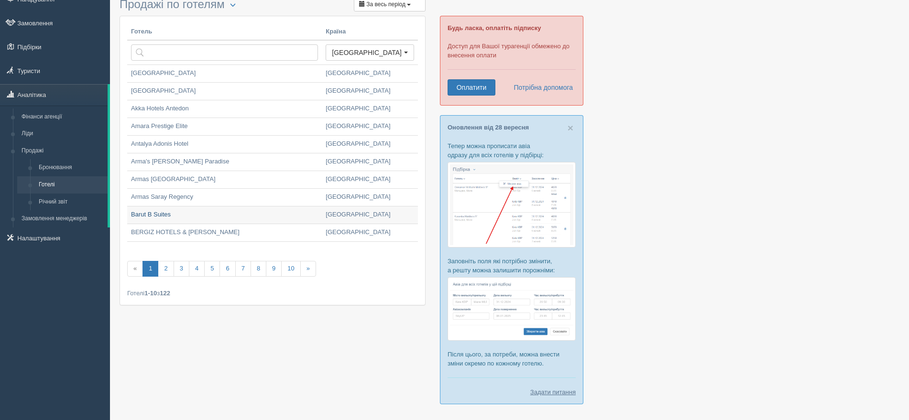
scroll to position [60, 0]
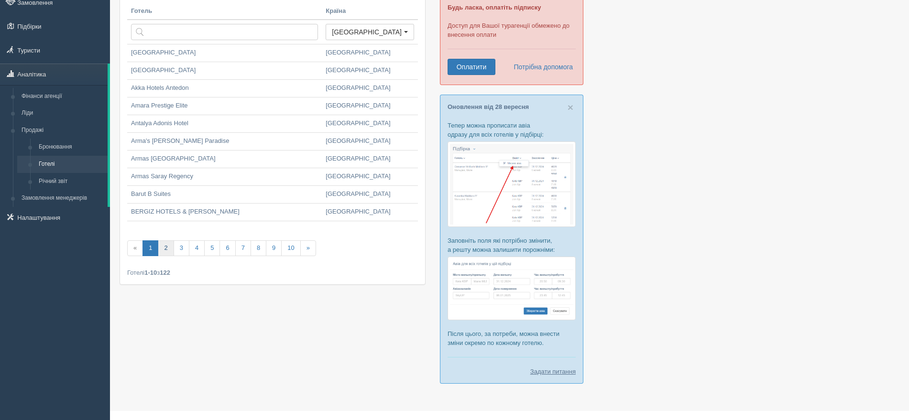
click at [169, 246] on link "2" at bounding box center [166, 248] width 16 height 16
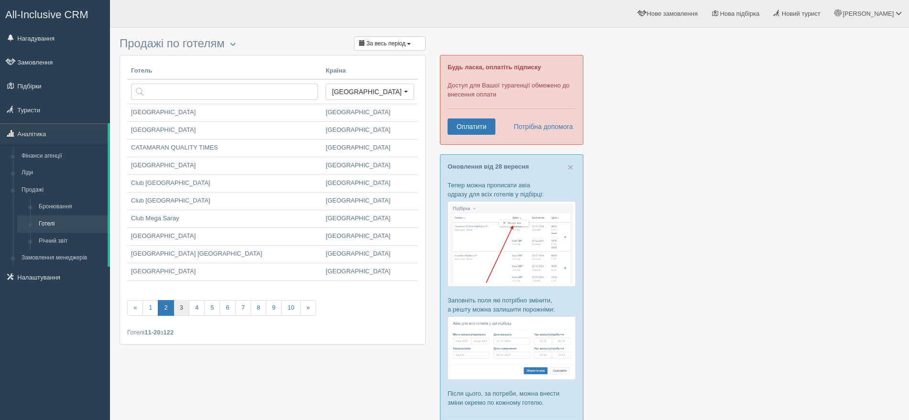
click at [185, 305] on link "3" at bounding box center [181, 308] width 16 height 16
click at [198, 312] on link "4" at bounding box center [197, 308] width 16 height 16
click at [212, 313] on link "5" at bounding box center [212, 308] width 16 height 16
click at [233, 310] on link "6" at bounding box center [227, 308] width 16 height 16
click at [243, 308] on link "7" at bounding box center [243, 308] width 16 height 16
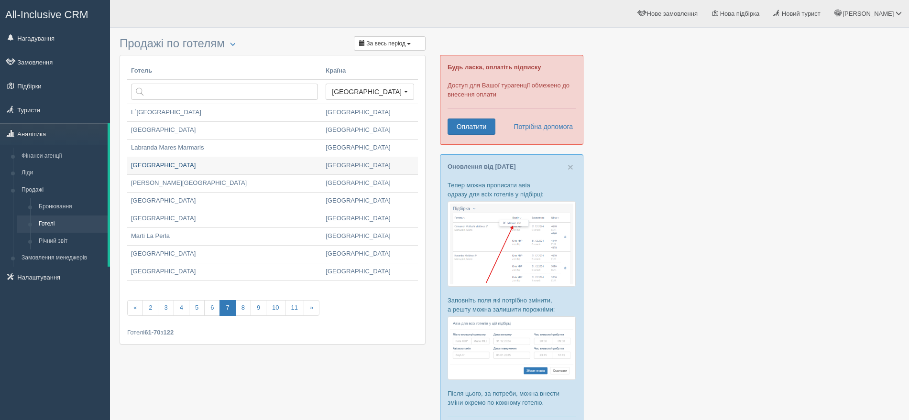
click at [195, 162] on link "[GEOGRAPHIC_DATA]" at bounding box center [224, 165] width 195 height 17
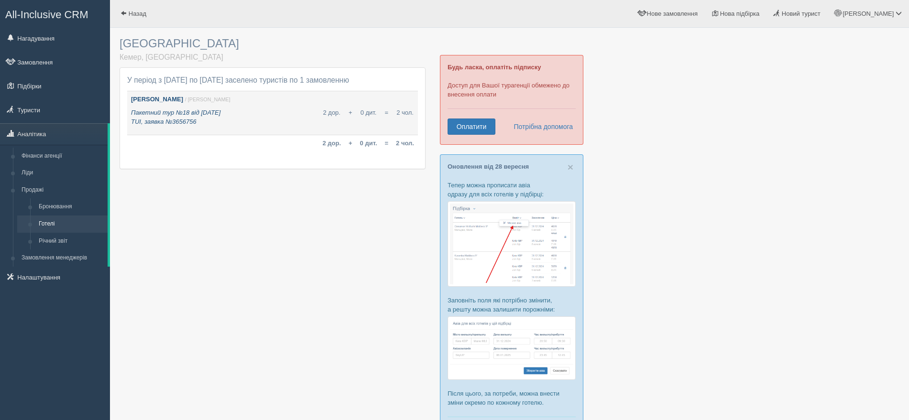
click at [204, 110] on icon "Пакетний тур №18 від 02.05.2019 TUI, заявка №3656756" at bounding box center [175, 117] width 89 height 16
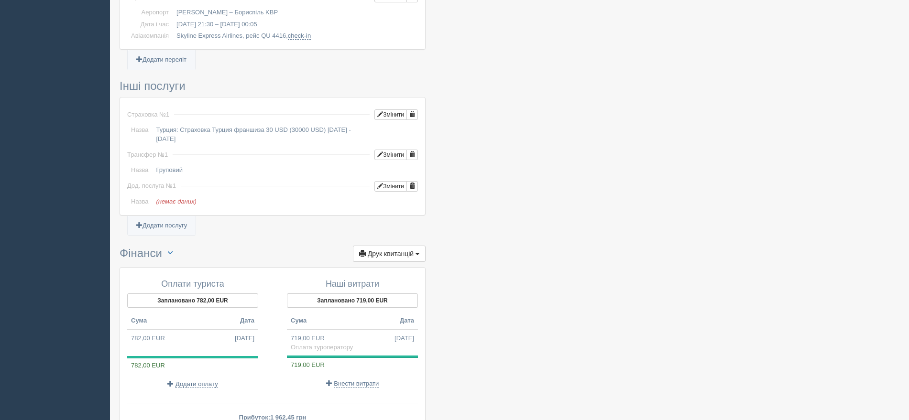
scroll to position [746, 0]
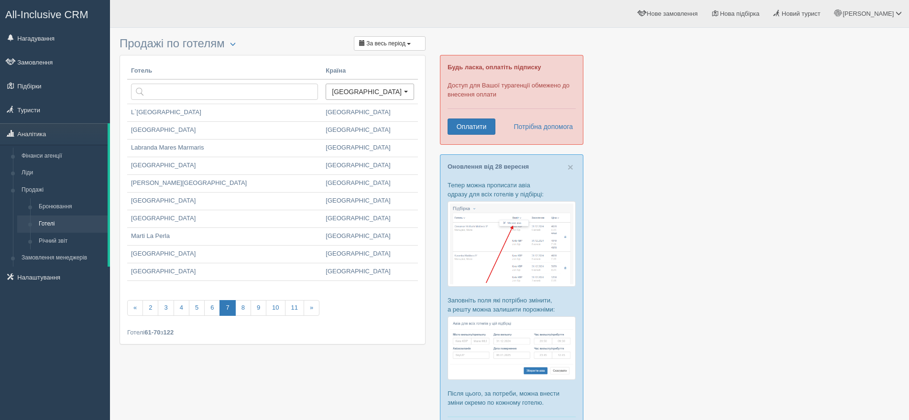
click at [370, 86] on button "[GEOGRAPHIC_DATA]" at bounding box center [369, 92] width 88 height 16
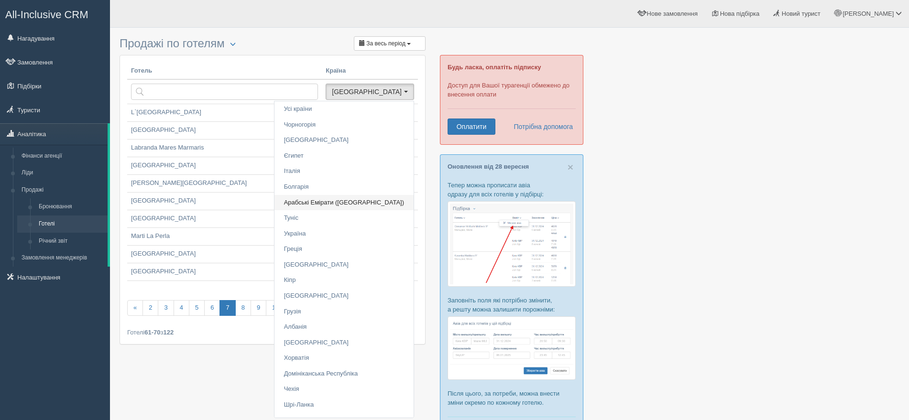
click at [367, 202] on span "Арабські Емірати ([GEOGRAPHIC_DATA])" at bounding box center [344, 202] width 120 height 9
select select "332"
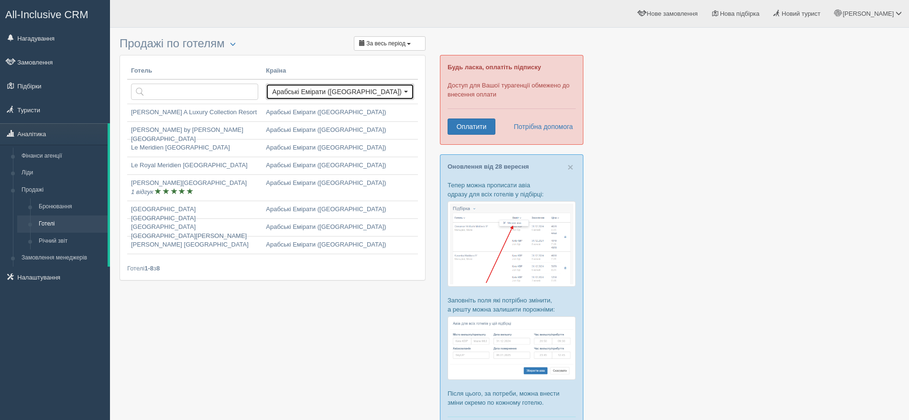
click at [376, 88] on span "Арабські Емірати ([GEOGRAPHIC_DATA])" at bounding box center [337, 92] width 130 height 10
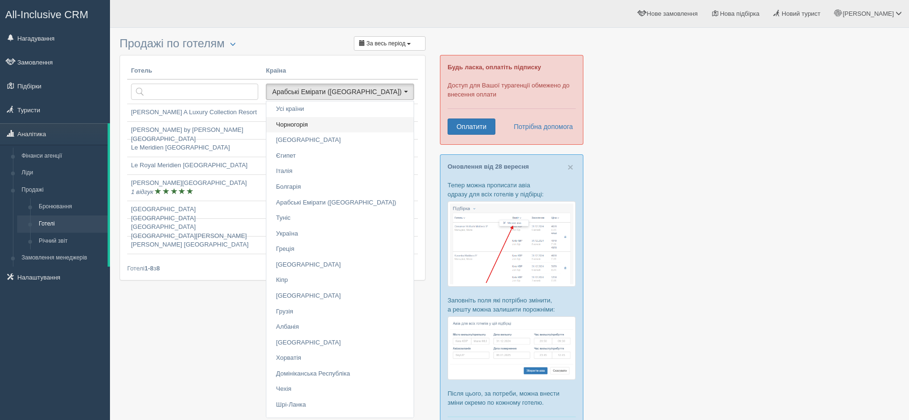
click at [354, 122] on link "Чорногорія" at bounding box center [339, 125] width 147 height 16
select select "378"
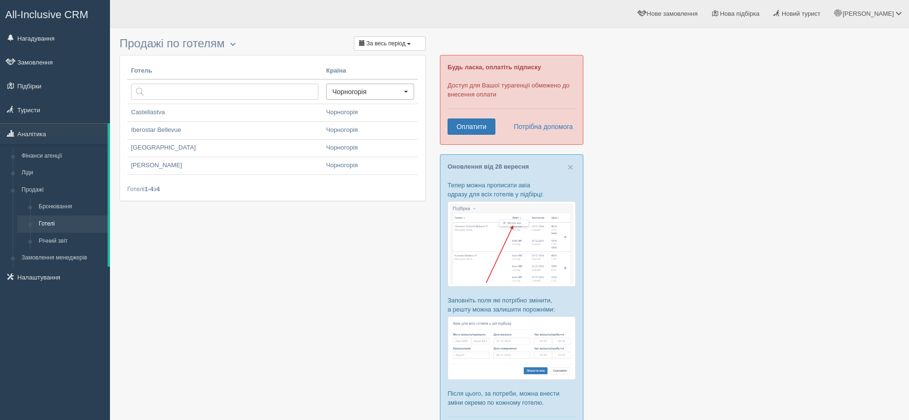
click at [359, 90] on span "Чорногорія" at bounding box center [366, 92] width 69 height 10
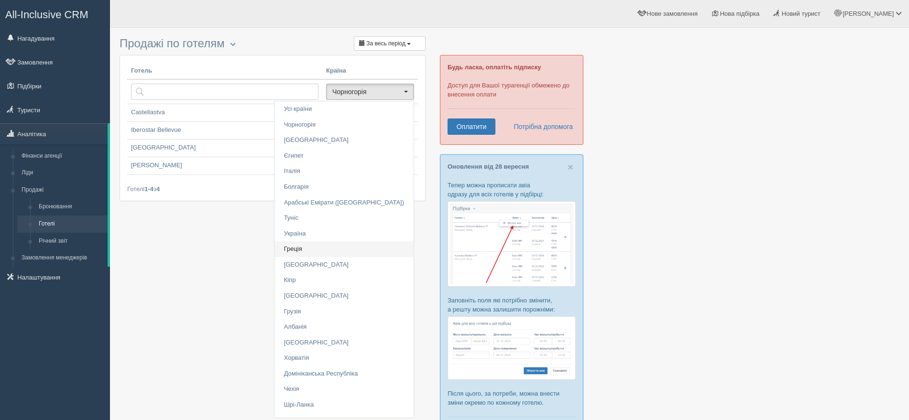
click at [357, 241] on link "Греція" at bounding box center [343, 249] width 139 height 16
select select "269"
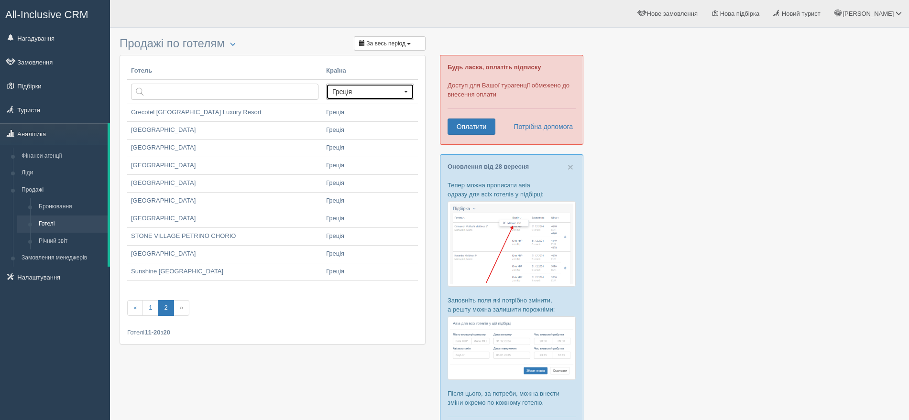
click at [365, 91] on span "Греція" at bounding box center [366, 92] width 69 height 10
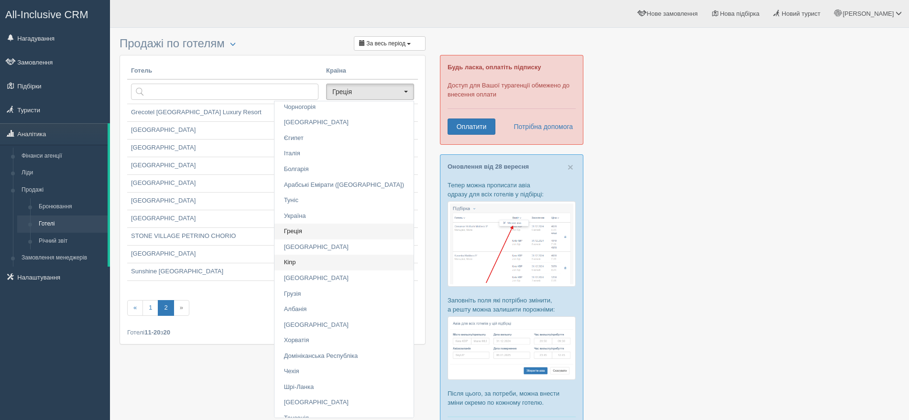
scroll to position [26, 0]
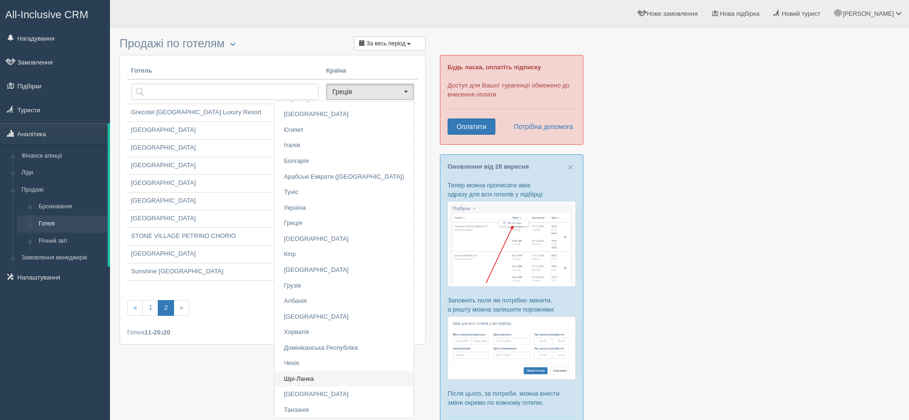
click at [345, 373] on link "Шрі-Ланка" at bounding box center [343, 379] width 139 height 16
select select "383"
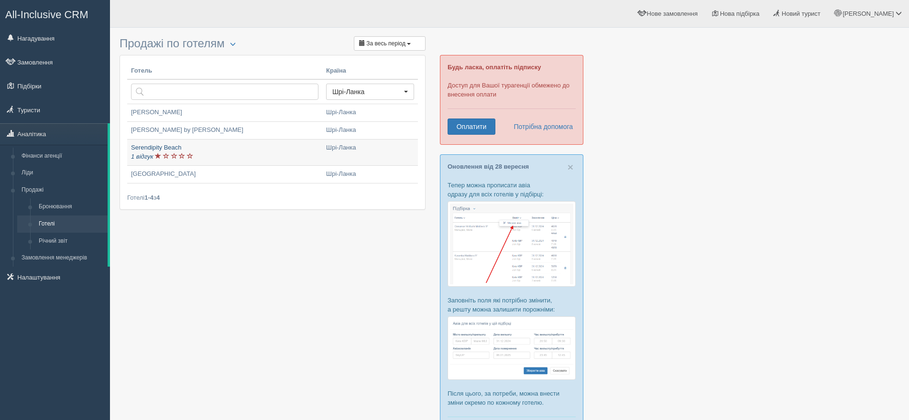
click at [181, 156] on span at bounding box center [182, 156] width 6 height 6
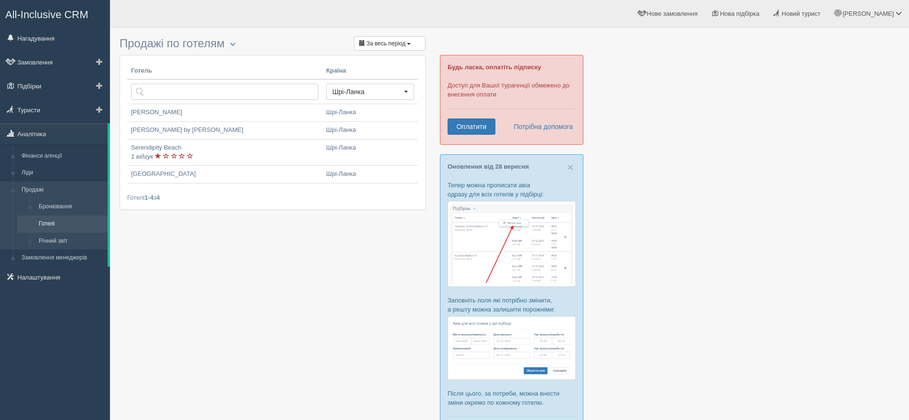
click at [54, 224] on link "Готелі" at bounding box center [70, 224] width 73 height 17
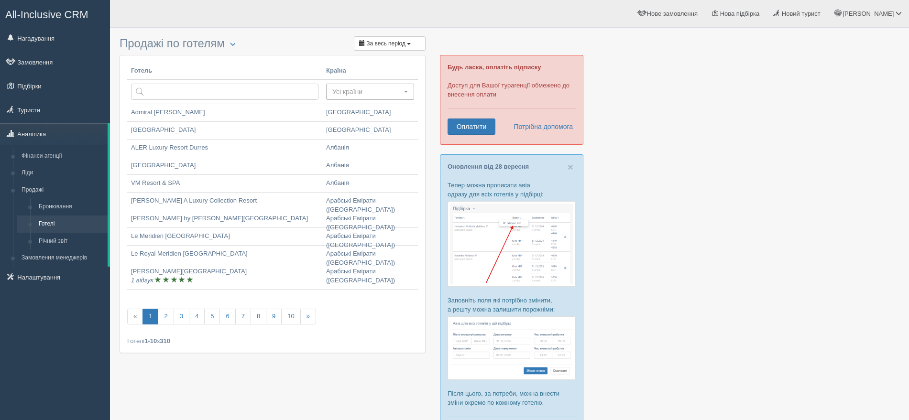
click at [375, 92] on span "Усі країни" at bounding box center [366, 92] width 69 height 10
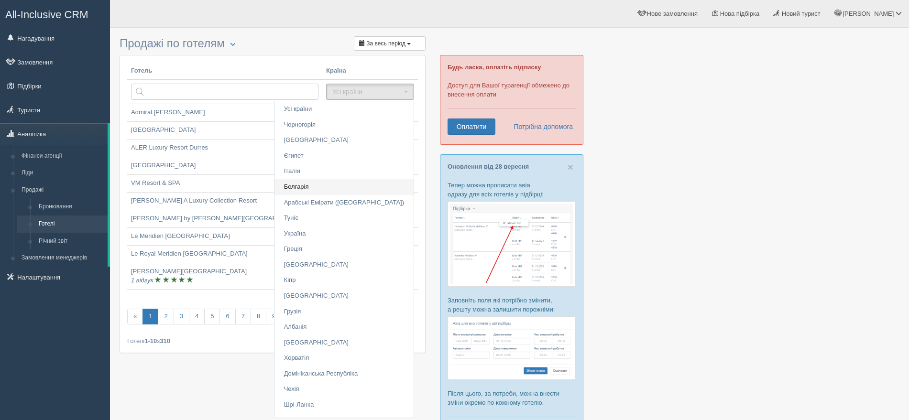
click at [362, 185] on link "Болгарія" at bounding box center [343, 187] width 139 height 16
select select "249"
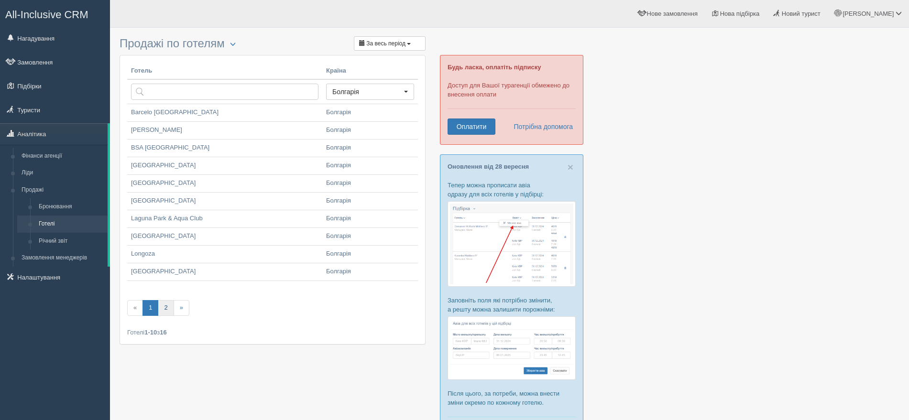
click at [167, 307] on link "2" at bounding box center [166, 308] width 16 height 16
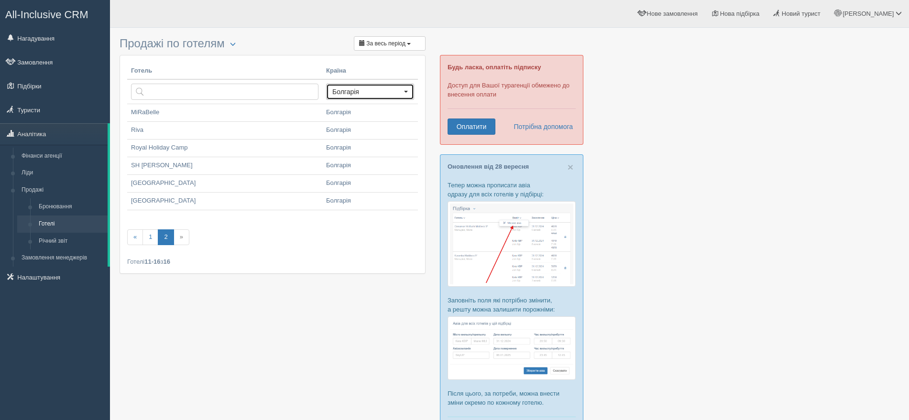
click at [349, 90] on span "Болгарія" at bounding box center [366, 92] width 69 height 10
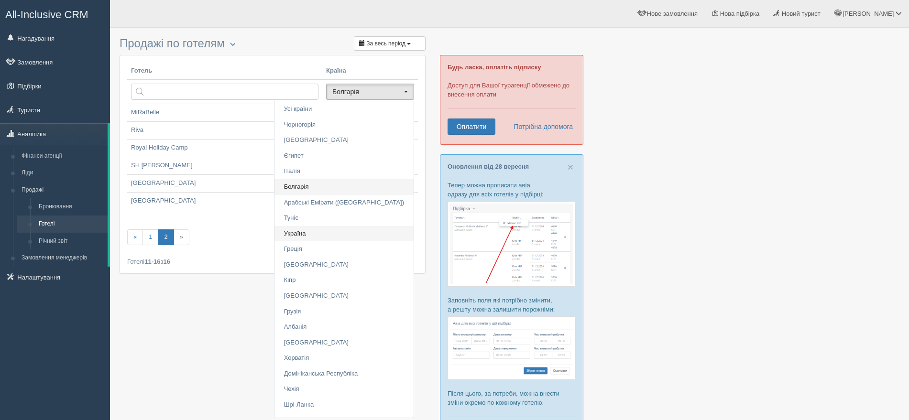
scroll to position [26, 0]
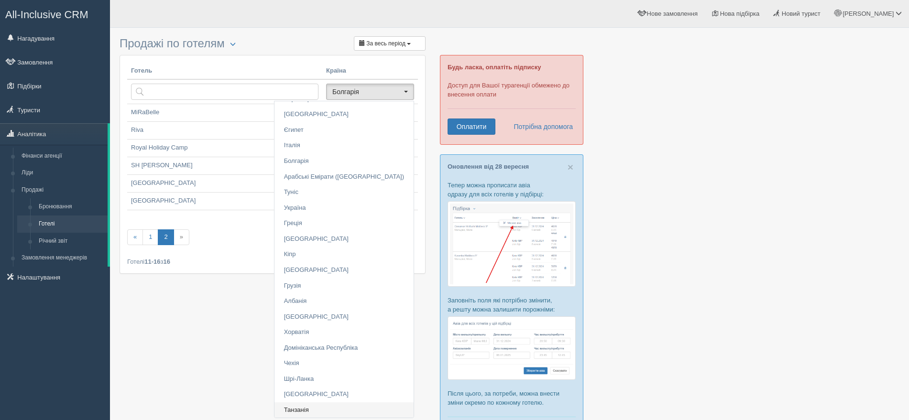
click at [342, 404] on link "Танзанія" at bounding box center [343, 410] width 139 height 16
select select "361"
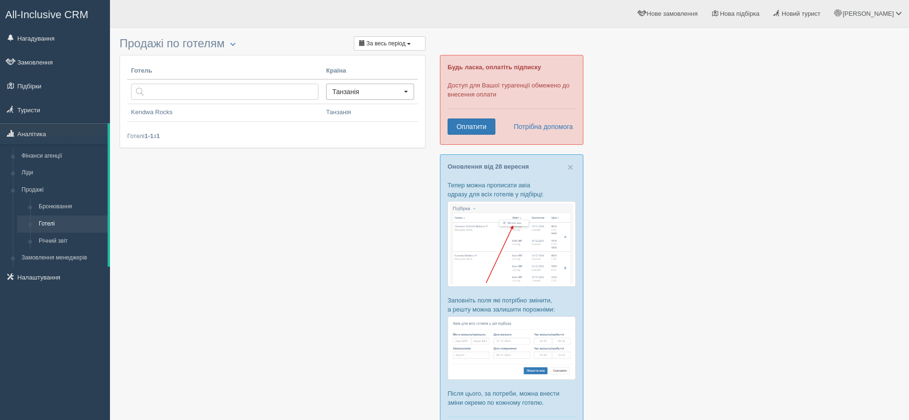
click at [368, 89] on span "Танзанія" at bounding box center [366, 92] width 69 height 10
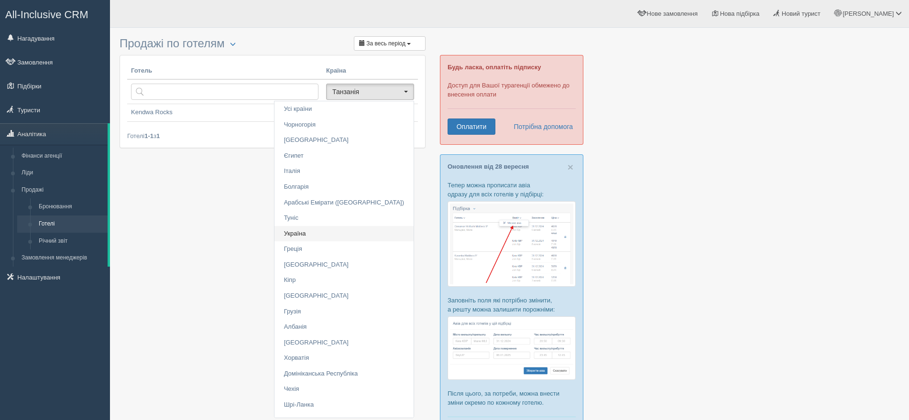
click at [348, 231] on link "Україна" at bounding box center [343, 234] width 139 height 16
select select "369"
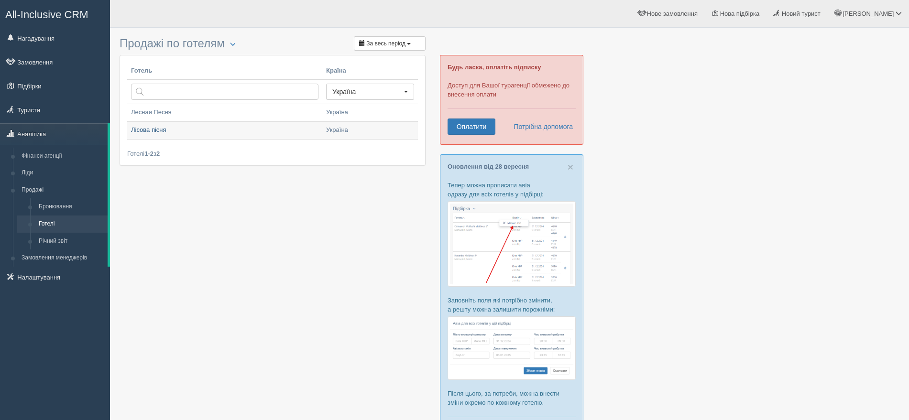
click at [184, 128] on link "Лісова пісня" at bounding box center [224, 130] width 195 height 17
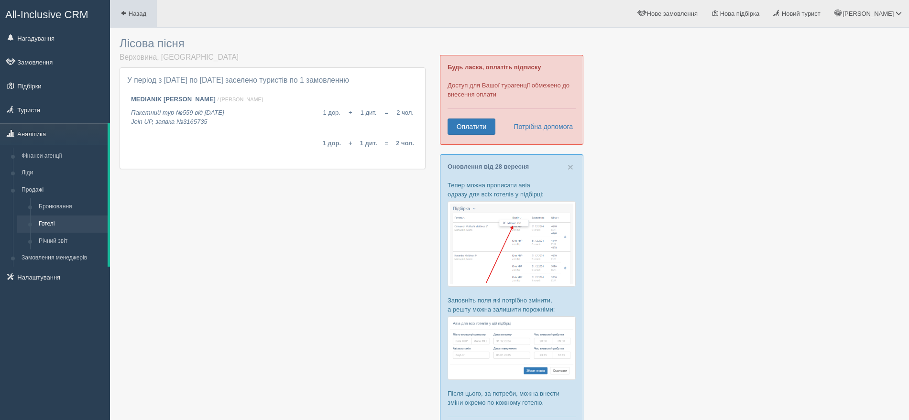
click at [131, 9] on link "Назад" at bounding box center [133, 13] width 47 height 27
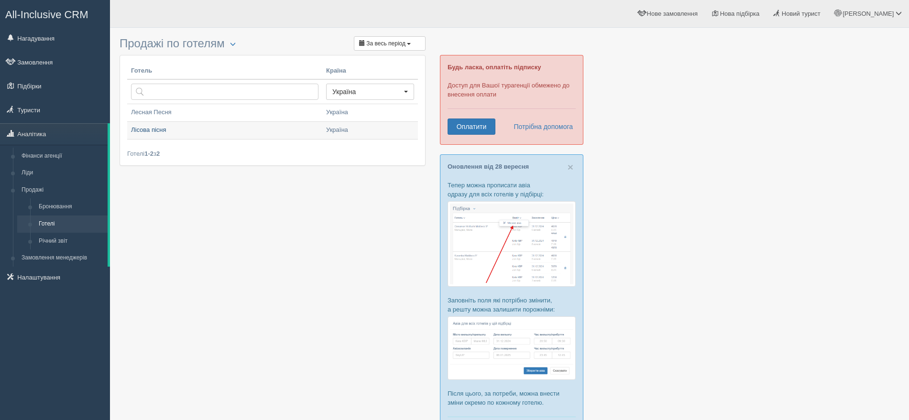
click at [192, 127] on link "Лісова пісня" at bounding box center [224, 130] width 195 height 17
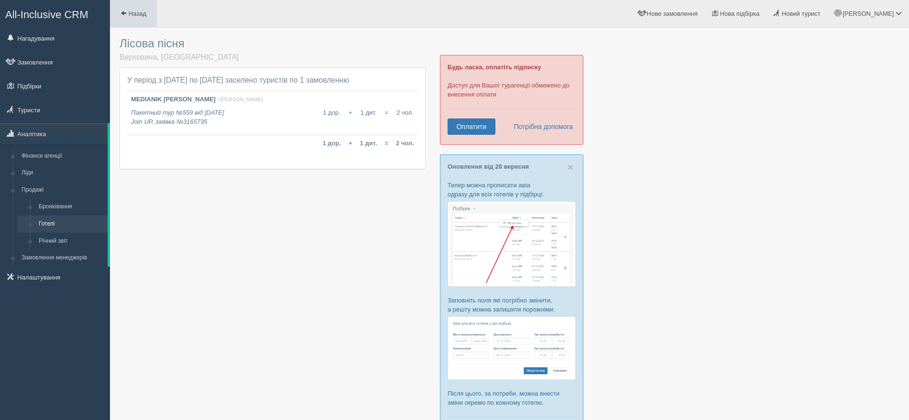
click at [133, 11] on span "Назад" at bounding box center [138, 13] width 18 height 7
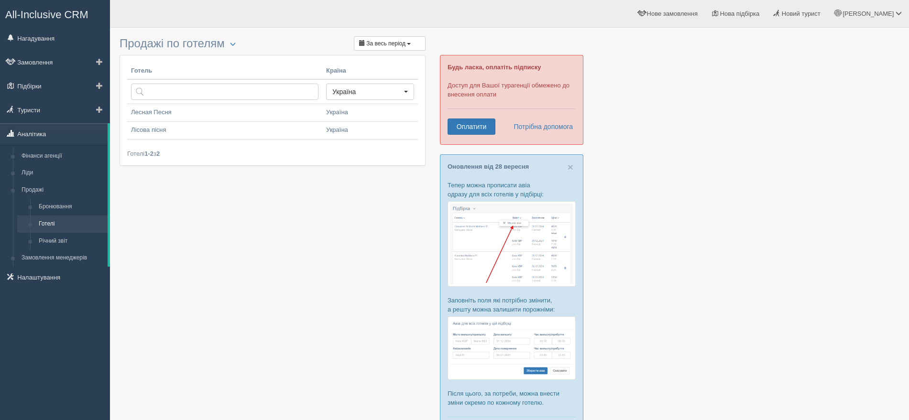
click at [43, 130] on link "Аналітика" at bounding box center [54, 133] width 108 height 21
